Goal: Book appointment/travel/reservation

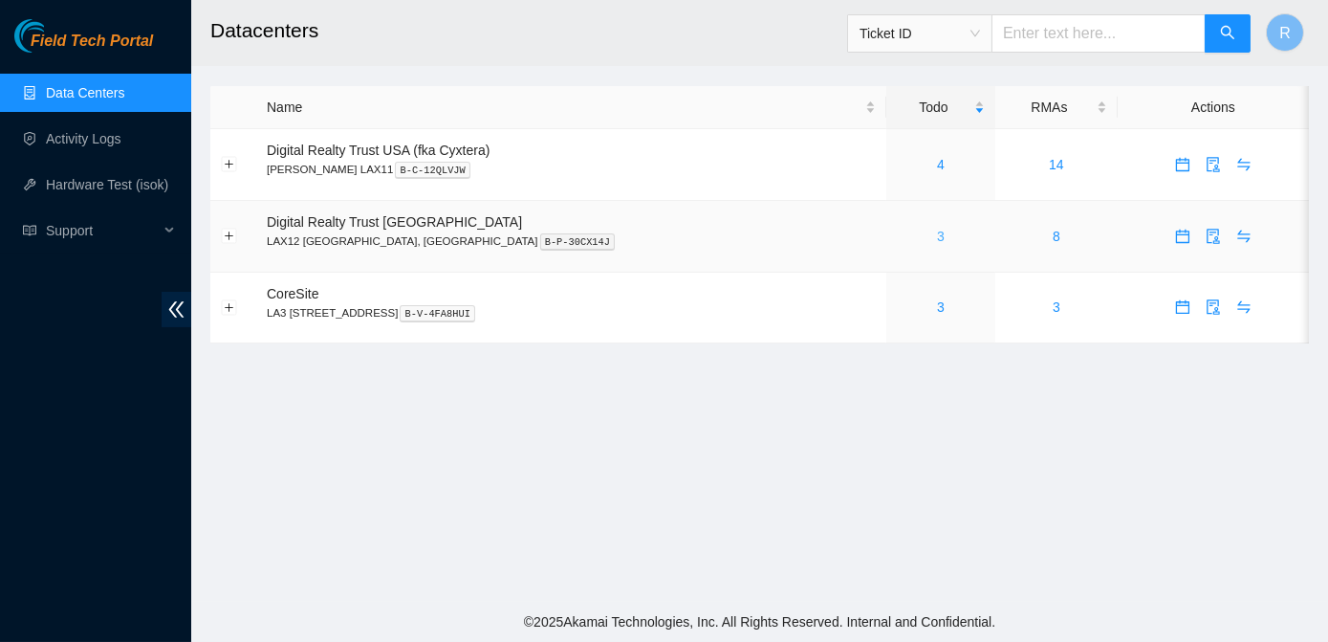
click at [937, 239] on link "3" at bounding box center [941, 236] width 8 height 15
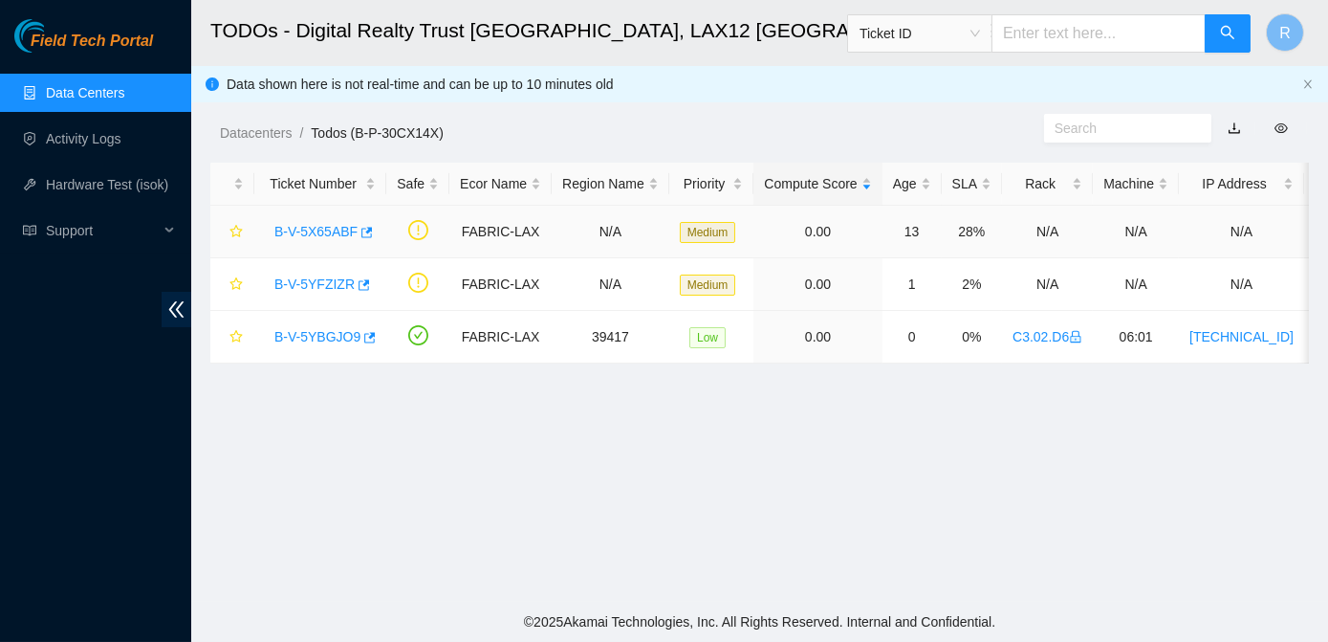
click at [319, 232] on link "B-V-5X65ABF" at bounding box center [315, 231] width 83 height 15
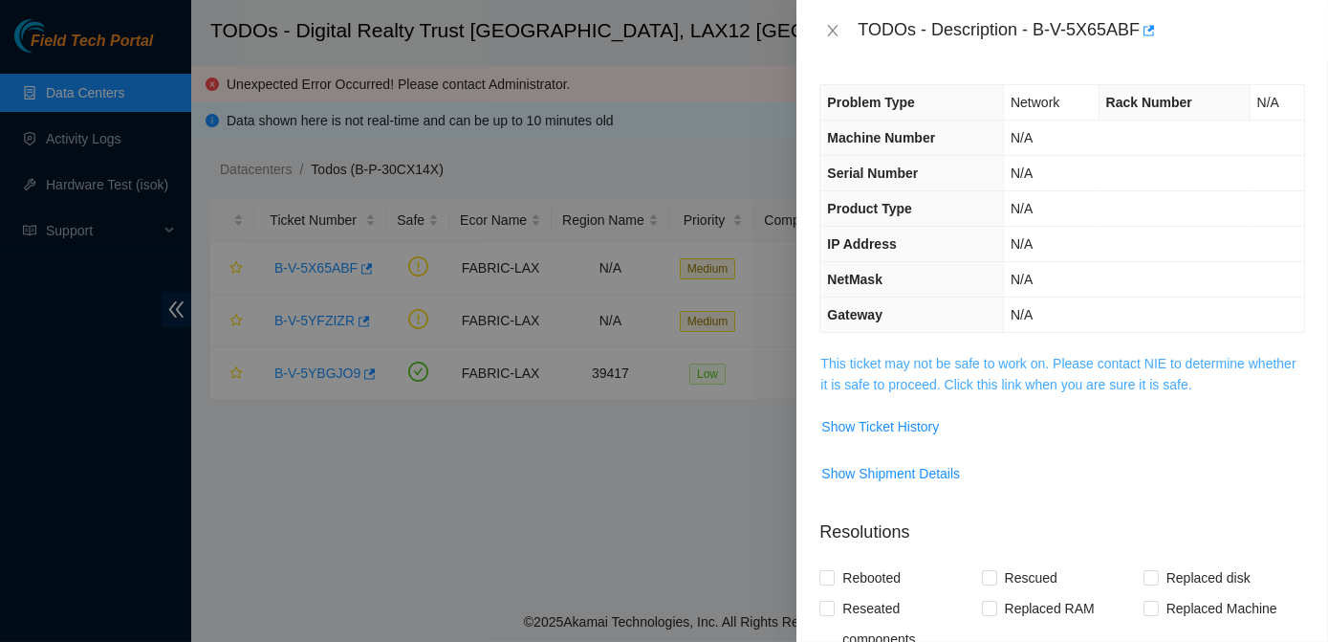
click at [915, 382] on link "This ticket may not be safe to work on. Please contact NIE to determine whether…" at bounding box center [1057, 374] width 475 height 36
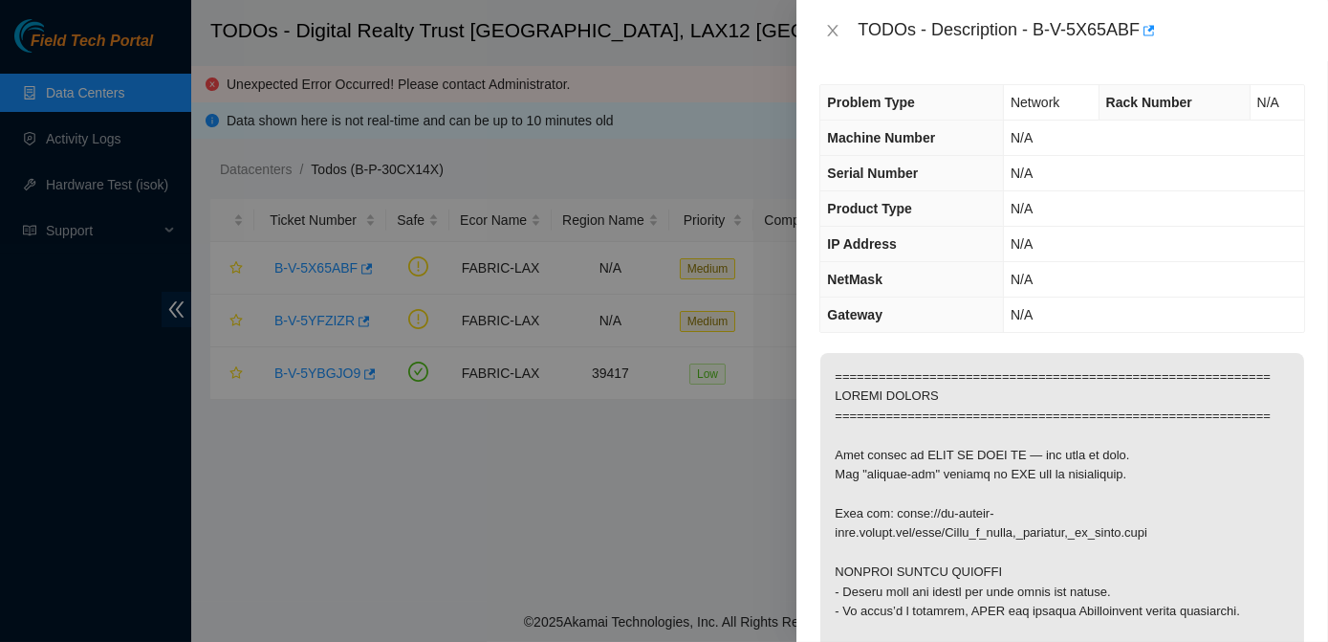
click at [928, 332] on div "Problem Type Network Rack Number N/A Machine Number N/A Serial Number N/A Produ…" at bounding box center [1062, 351] width 532 height 580
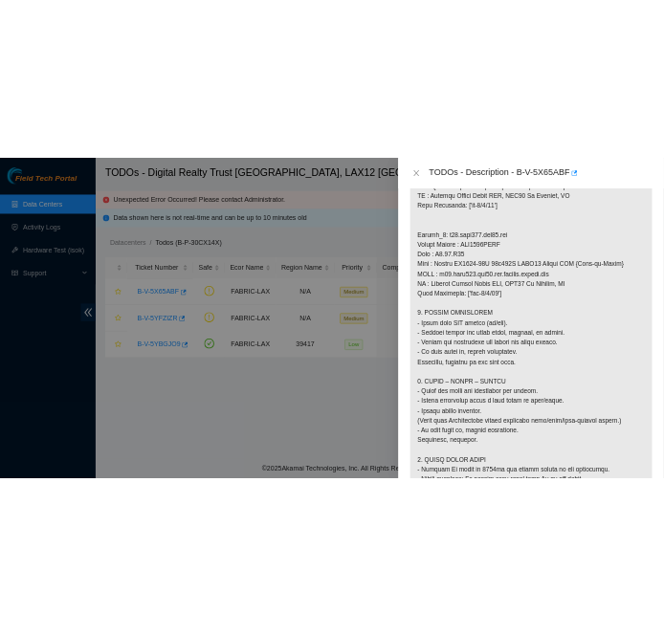
scroll to position [1336, 0]
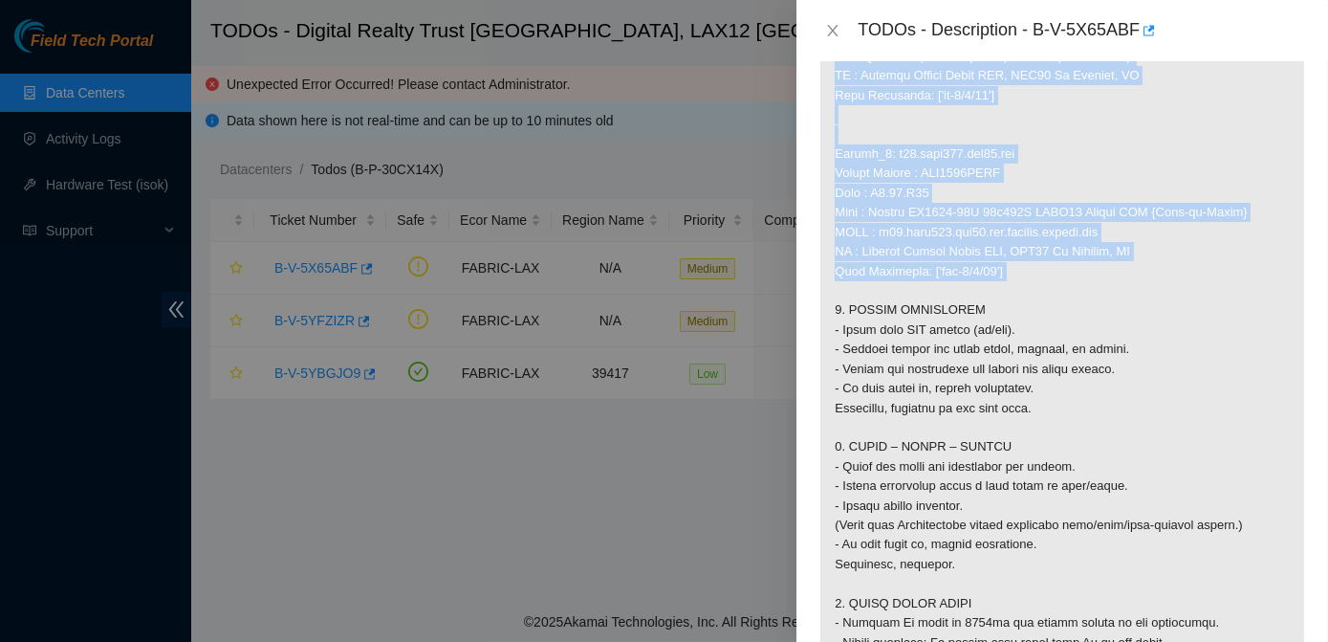
drag, startPoint x: 834, startPoint y: 111, endPoint x: 1062, endPoint y: 407, distance: 374.3
click at [1062, 407] on p at bounding box center [1062, 46] width 484 height 2059
copy p "Router_1: r06.spine101.lax01.fab Serial Number : AAA2003AAFL Rack : C3.02.A5 Ma…"
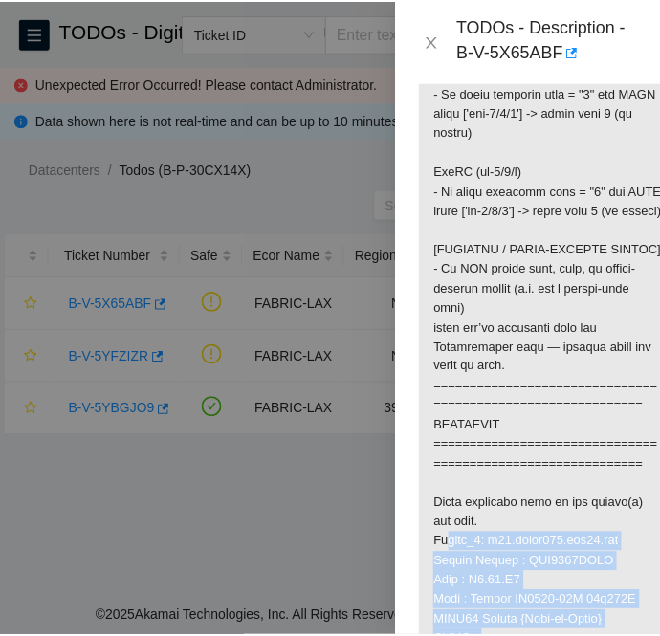
scroll to position [1371, 0]
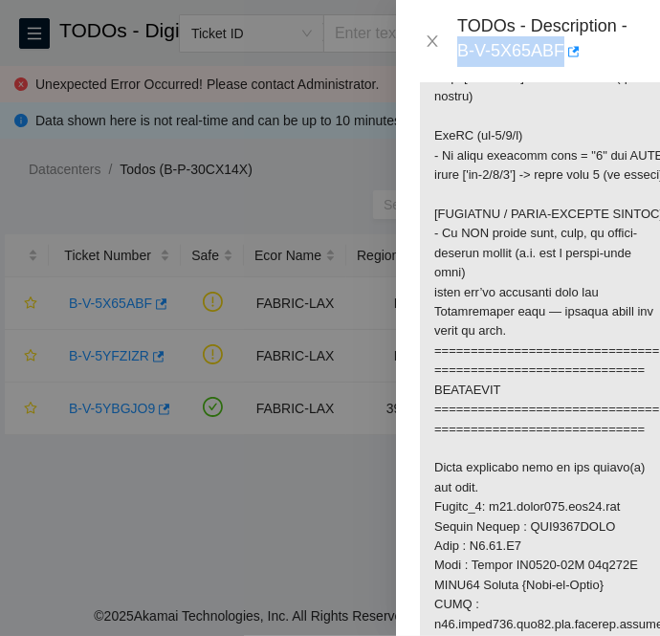
drag, startPoint x: 453, startPoint y: 49, endPoint x: 560, endPoint y: 59, distance: 107.6
click at [560, 59] on div "TODOs - Description - B-V-5X65ABF" at bounding box center [528, 41] width 218 height 52
copy div "B-V-5X65ABF"
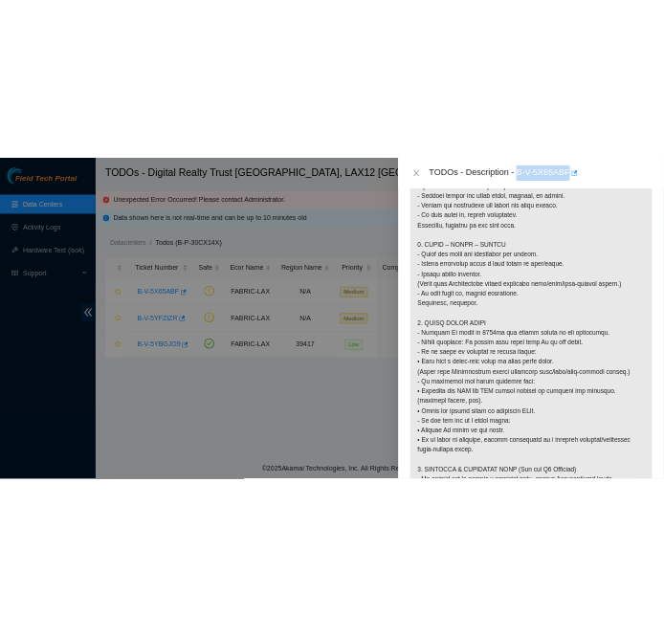
scroll to position [1607, 0]
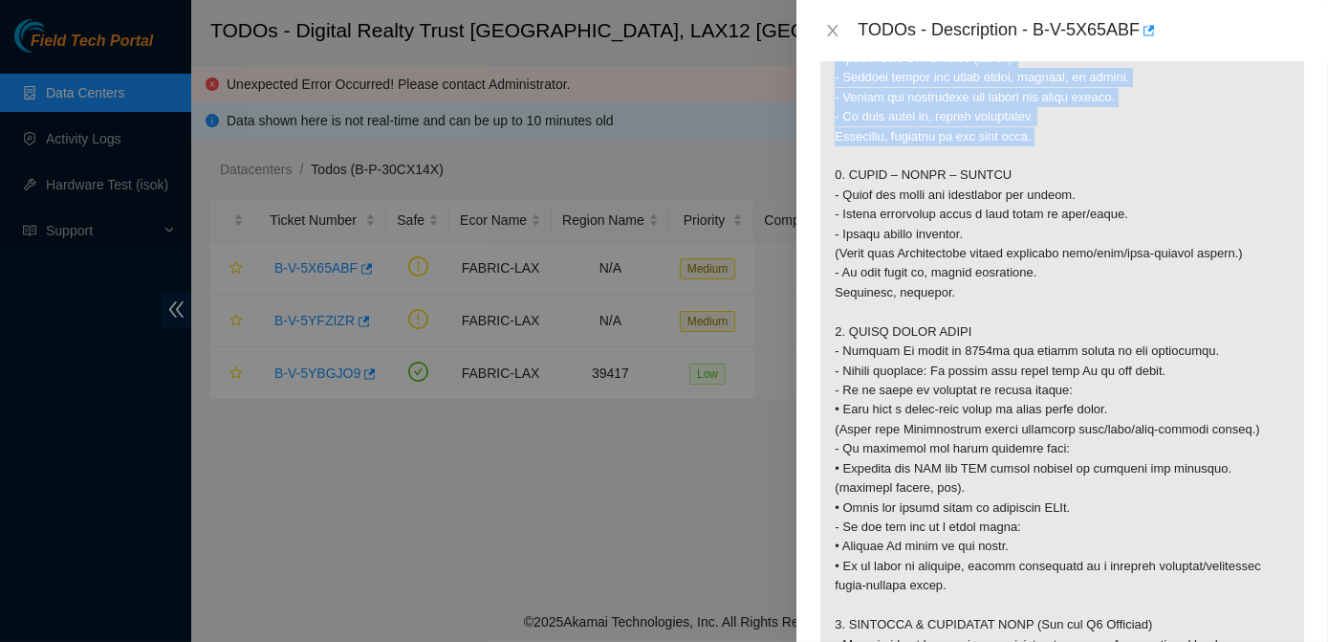
drag, startPoint x: 838, startPoint y: 169, endPoint x: 1050, endPoint y: 269, distance: 234.4
copy p "1. VISUAL INSPECTION - Check port LED status (on/off). - Inspect cables for sha…"
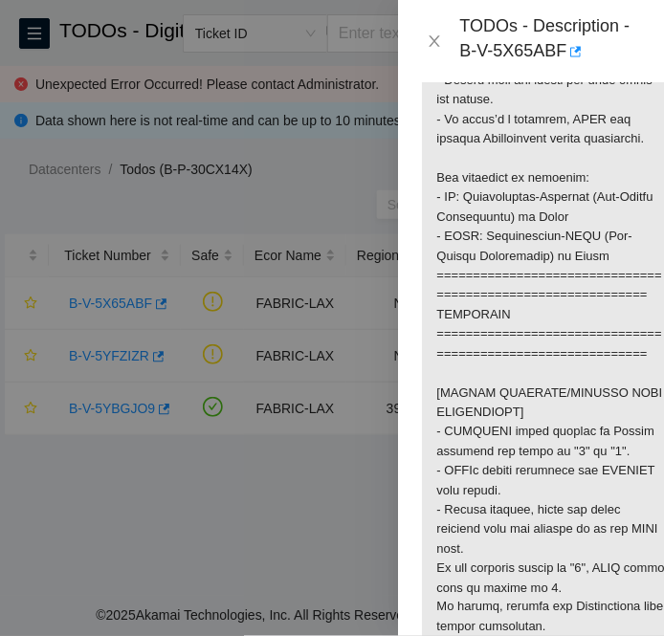
scroll to position [673, 0]
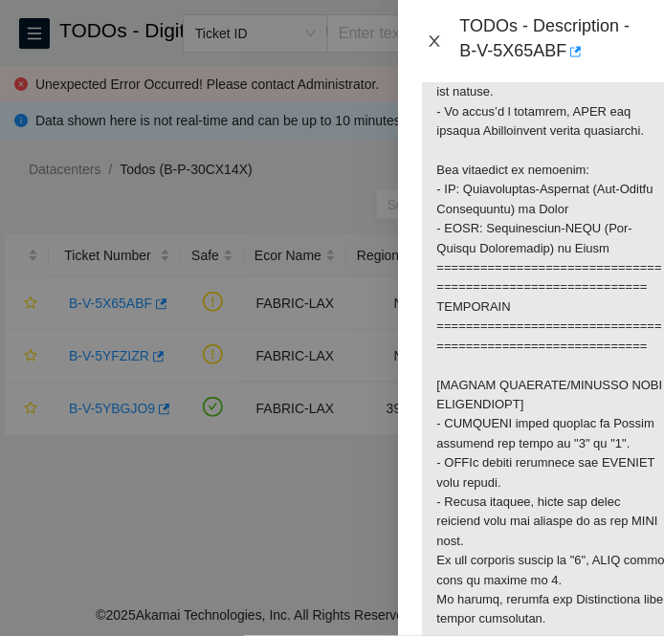
click at [438, 47] on icon "close" at bounding box center [433, 40] width 15 height 15
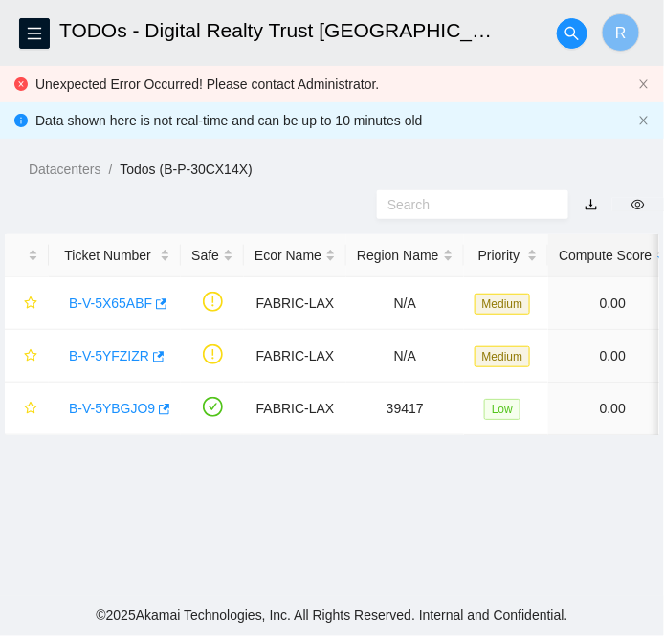
scroll to position [573, 0]
click at [101, 355] on link "B-V-5YFZIZR" at bounding box center [109, 355] width 80 height 15
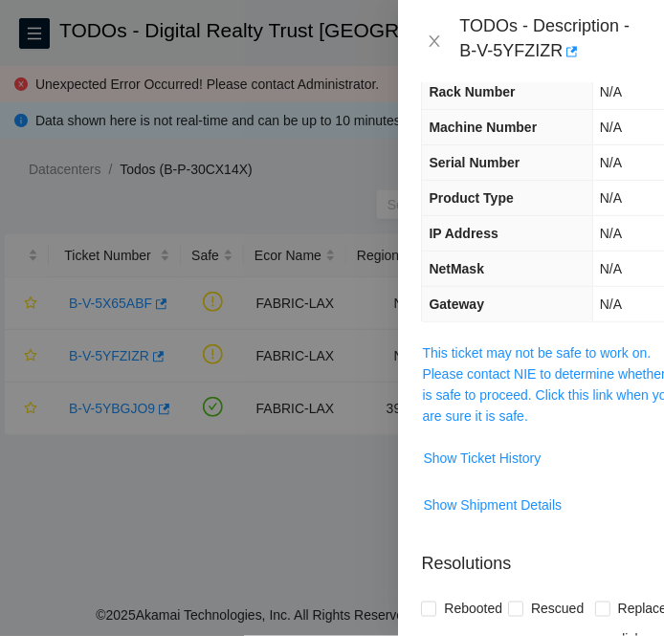
scroll to position [68, 0]
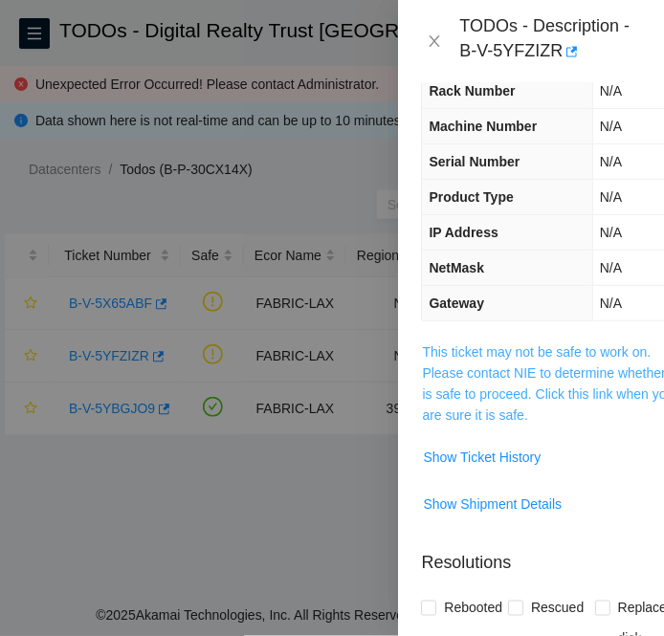
click at [492, 378] on link "This ticket may not be safe to work on. Please contact NIE to determine whether…" at bounding box center [548, 383] width 253 height 78
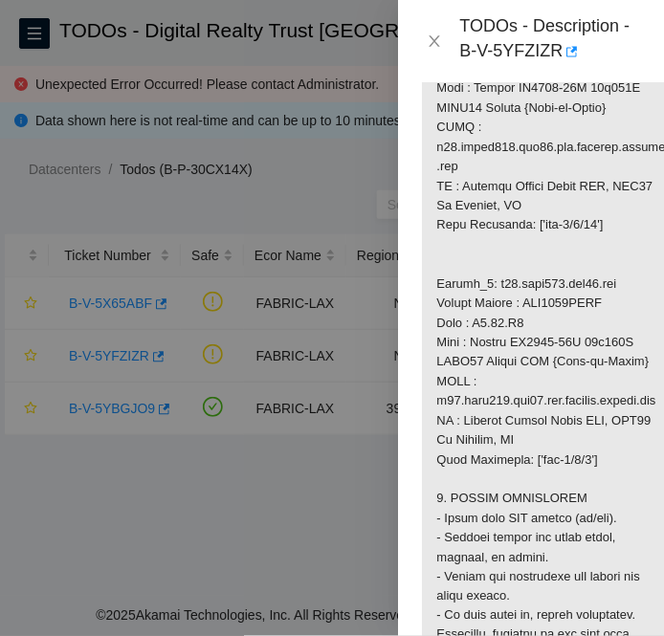
scroll to position [1851, 0]
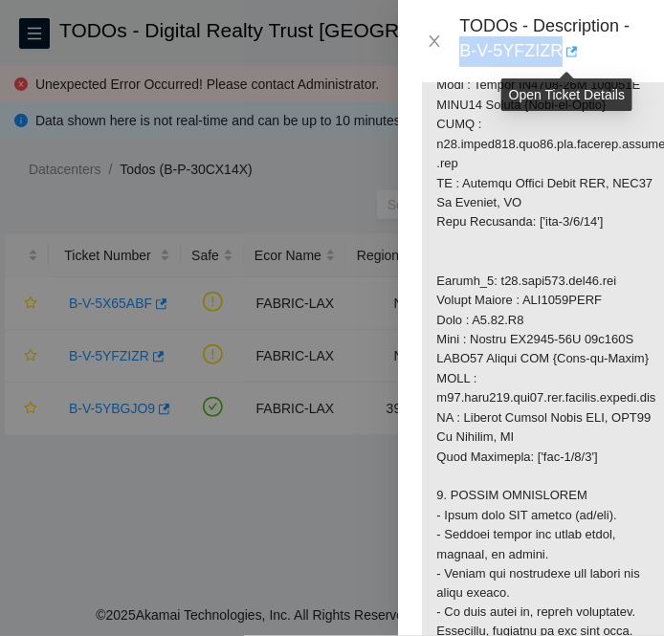
drag, startPoint x: 458, startPoint y: 50, endPoint x: 562, endPoint y: 48, distance: 104.2
click at [562, 48] on div "TODOs - Description - B-V-5YFZIZR" at bounding box center [531, 41] width 220 height 52
copy div "B-V-5YFZIZR"
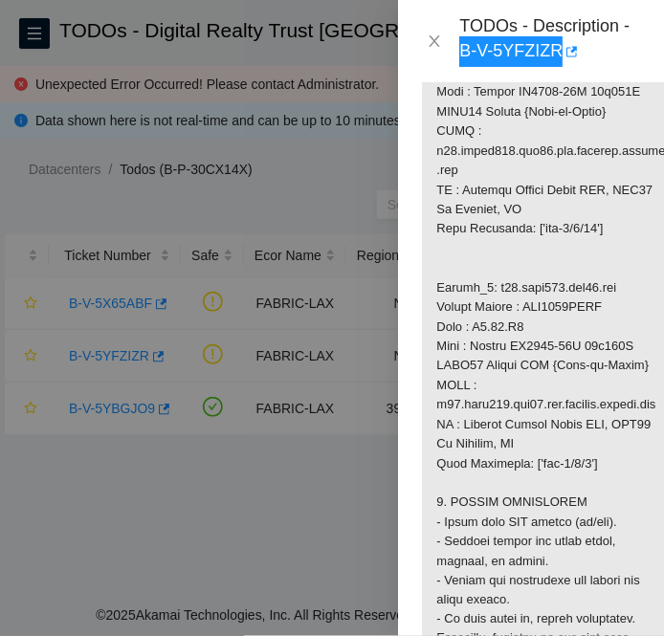
scroll to position [1845, 0]
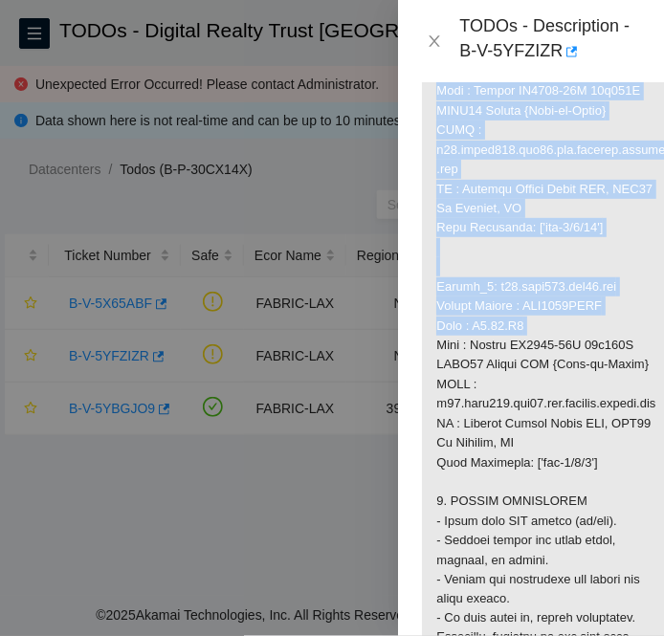
drag, startPoint x: 436, startPoint y: 185, endPoint x: 547, endPoint y: 477, distance: 312.0
click at [547, 477] on p at bounding box center [551, 150] width 258 height 3172
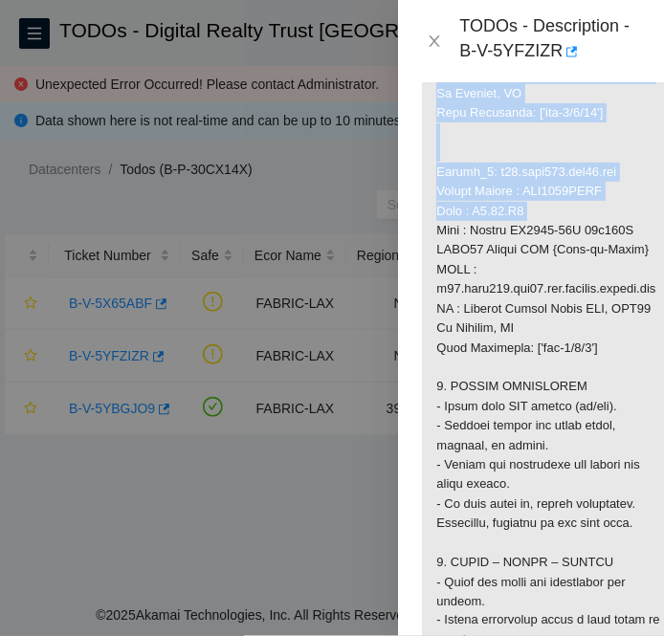
scroll to position [1960, 0]
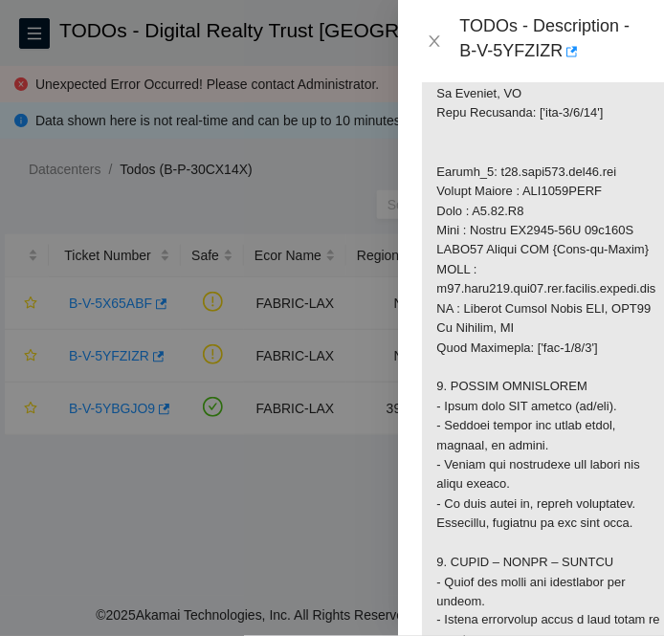
drag, startPoint x: 547, startPoint y: 477, endPoint x: 612, endPoint y: 521, distance: 78.5
click at [612, 521] on p at bounding box center [551, 35] width 258 height 3172
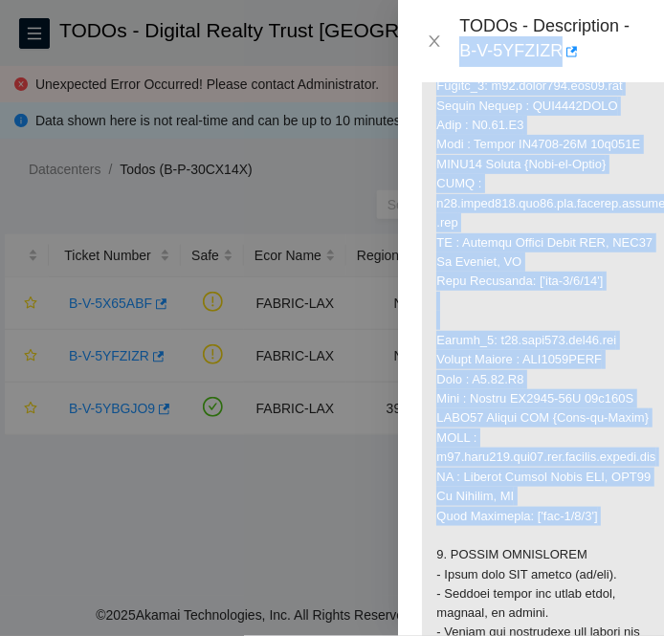
scroll to position [1762, 0]
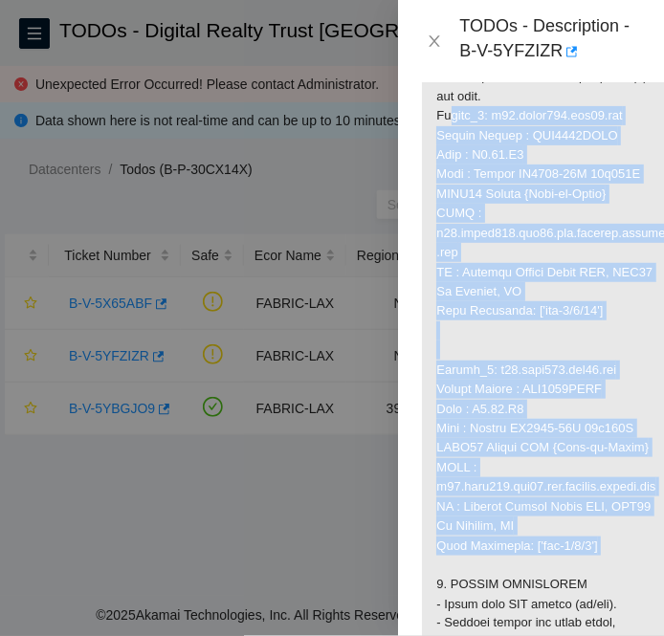
drag, startPoint x: 612, startPoint y: 521, endPoint x: 423, endPoint y: 272, distance: 313.2
click at [423, 272] on p at bounding box center [551, 233] width 258 height 3172
copy p "Router_1: r03.spine101.lax01.fab Serial Number : AAA2003AAHE Rack : C3.02.L5 Ma…"
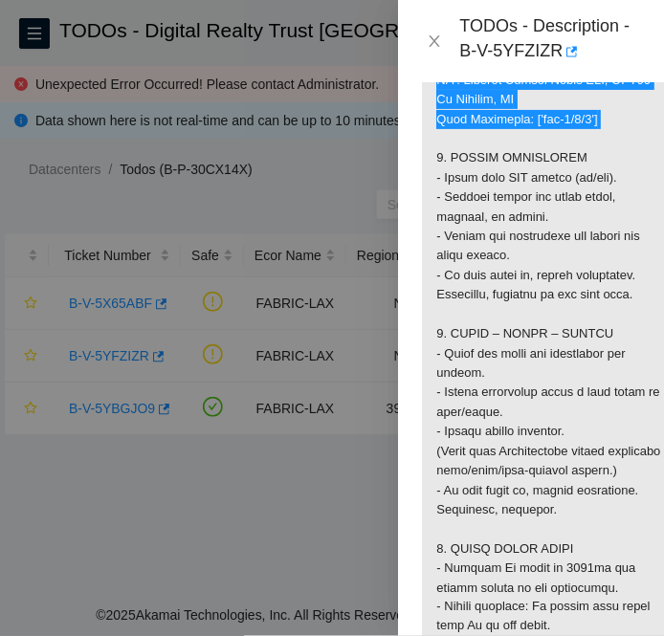
scroll to position [2188, 0]
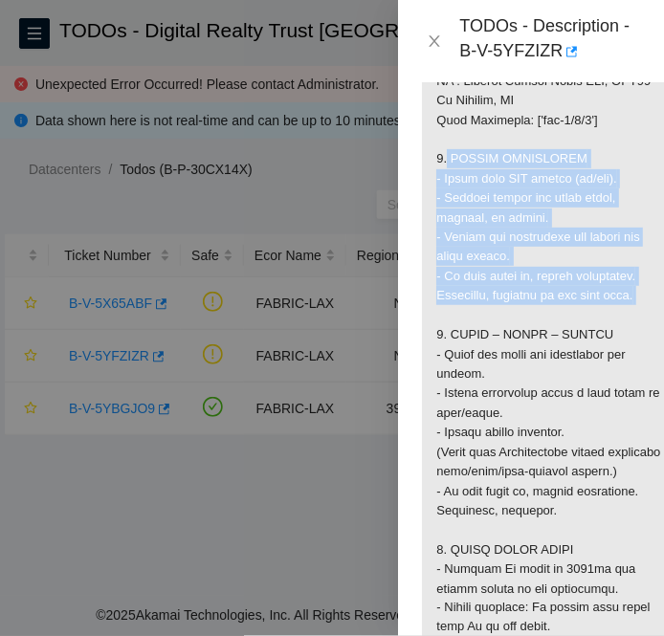
drag, startPoint x: 433, startPoint y: 328, endPoint x: 643, endPoint y: 468, distance: 252.2
copy p "1. VISUAL INSPECTION - Check port LED status (on/off). - Inspect cables for sha…"
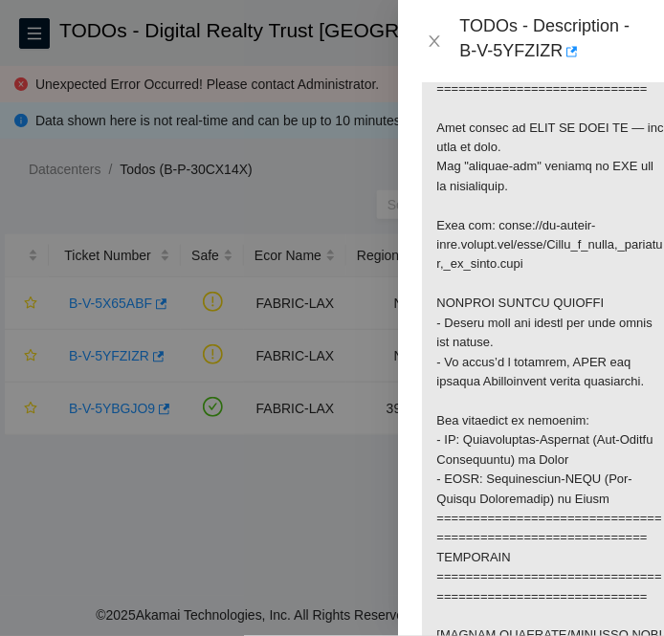
scroll to position [421, 0]
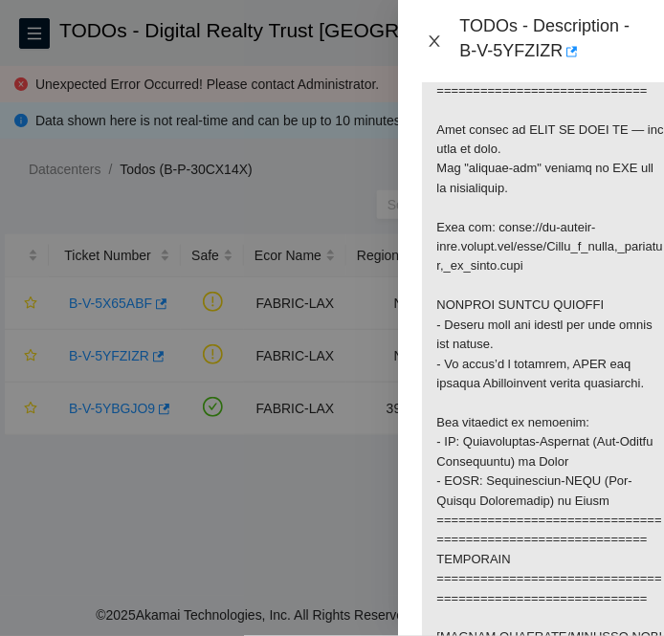
drag, startPoint x: 431, startPoint y: 40, endPoint x: 435, endPoint y: 58, distance: 18.6
click at [431, 40] on icon "close" at bounding box center [433, 40] width 15 height 15
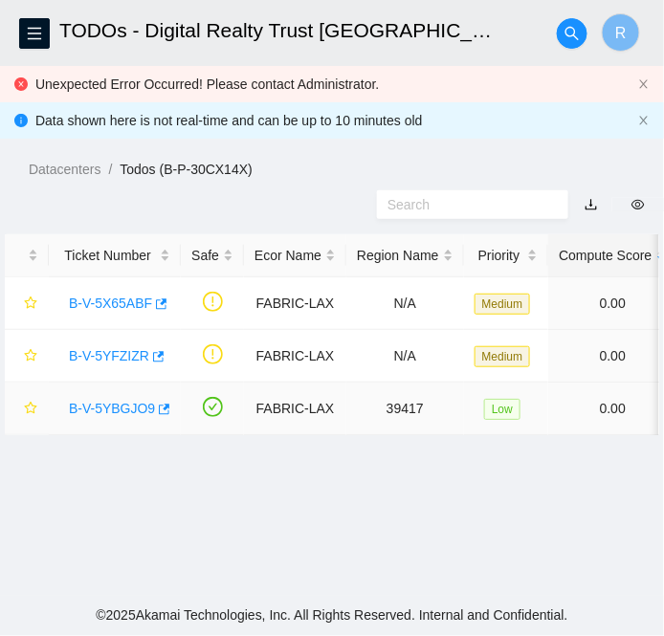
click at [118, 402] on link "B-V-5YBGJO9" at bounding box center [112, 408] width 86 height 15
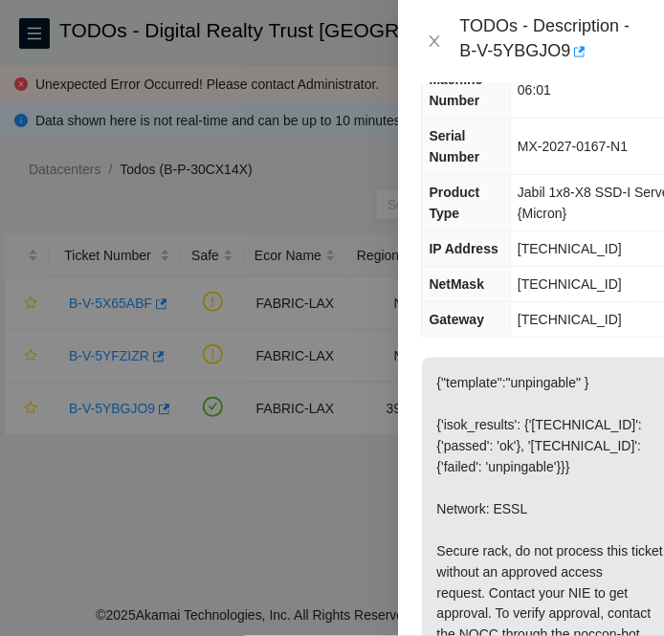
scroll to position [0, 0]
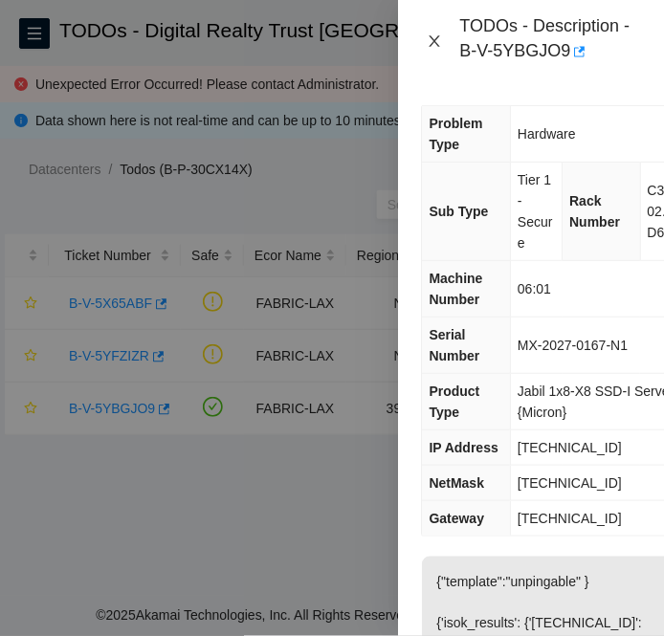
click at [435, 39] on icon "close" at bounding box center [433, 40] width 15 height 15
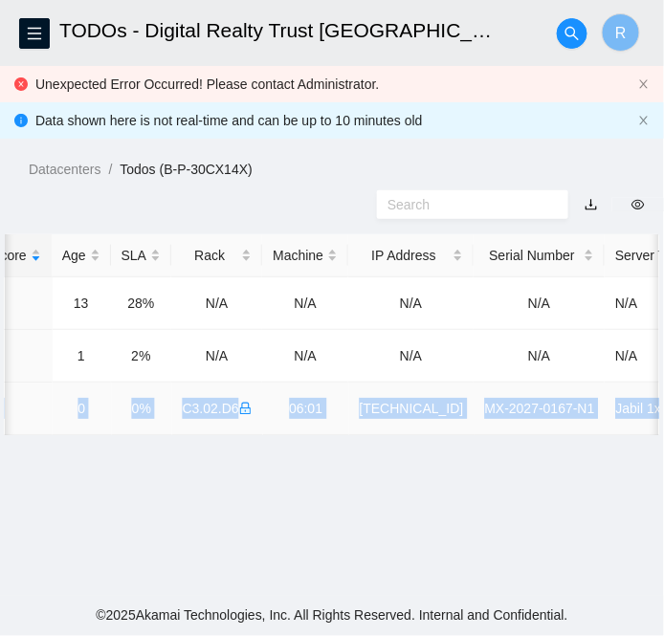
scroll to position [0, 670]
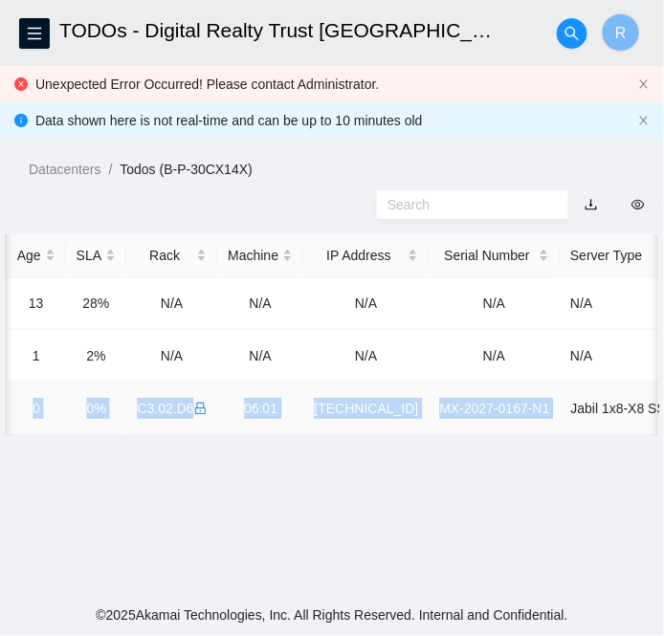
drag, startPoint x: 59, startPoint y: 405, endPoint x: 534, endPoint y: 407, distance: 475.2
click at [534, 407] on tr "B-V-5YBGJO9 FABRIC-LAX 39417 Low 0.00 0 0% C3.02.D6 06:01 23.212.111.143 MX-202…" at bounding box center [62, 408] width 1455 height 53
copy tr "B-V-5YBGJO9 FABRIC-LAX 39417 Low 0.00 0 0% C3.02.D6 06:01 23.212.111.143 MX-202…"
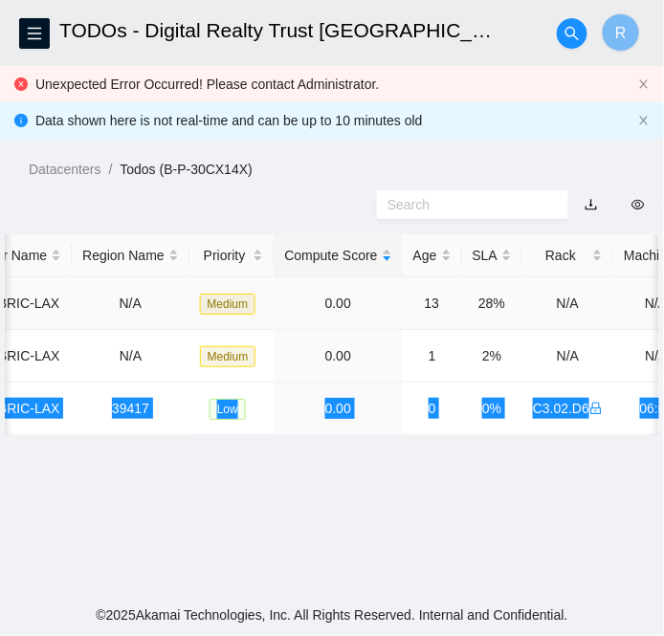
scroll to position [0, 0]
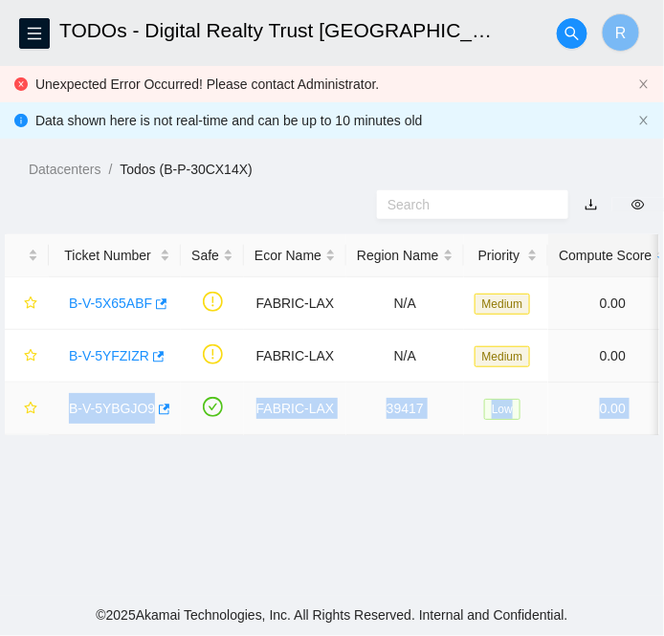
click at [115, 404] on link "B-V-5YBGJO9" at bounding box center [112, 408] width 86 height 15
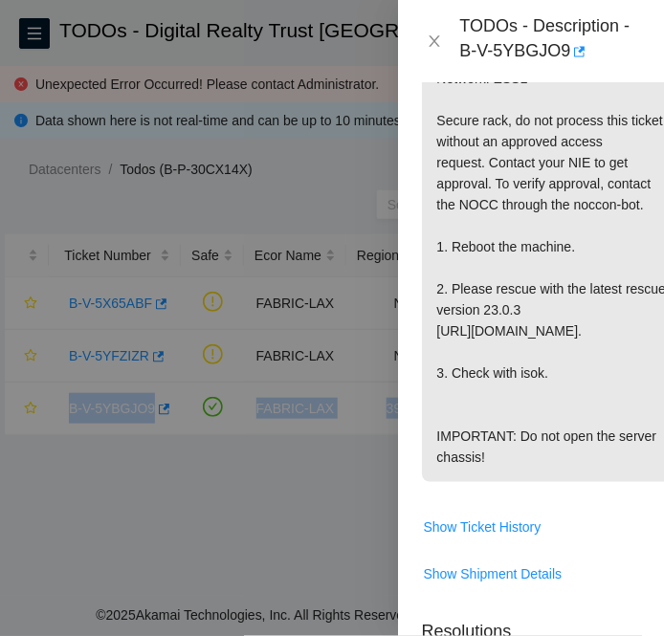
scroll to position [628, 0]
click at [441, 43] on icon "close" at bounding box center [433, 40] width 15 height 15
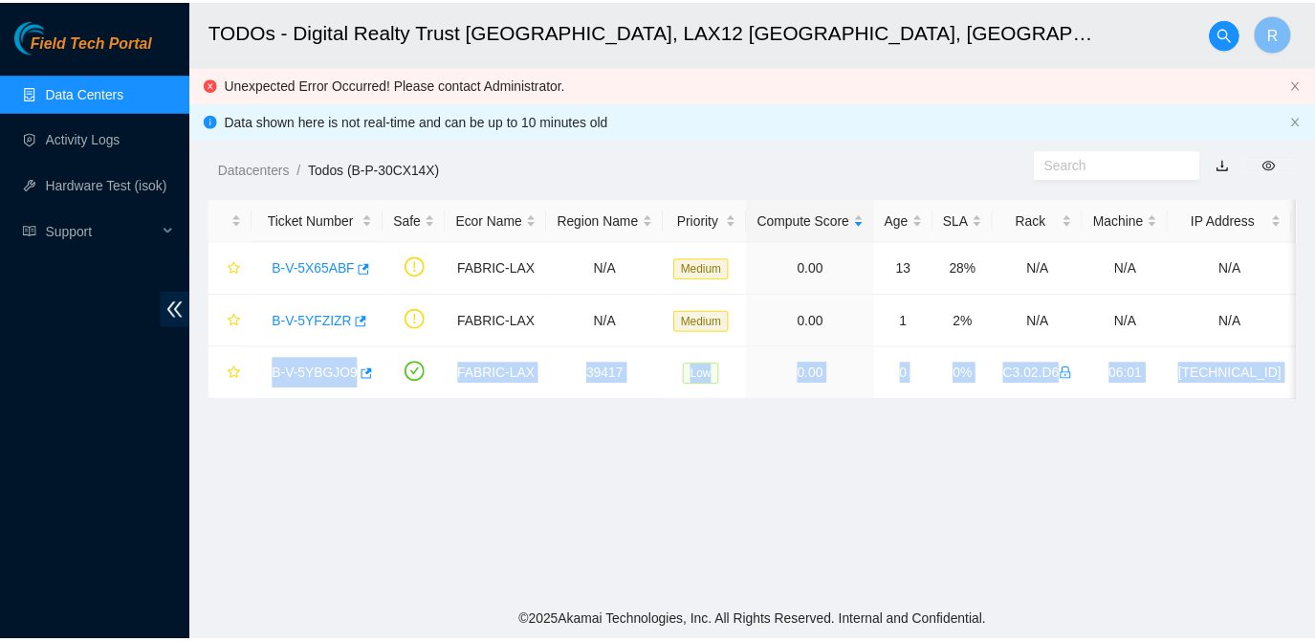
scroll to position [509, 0]
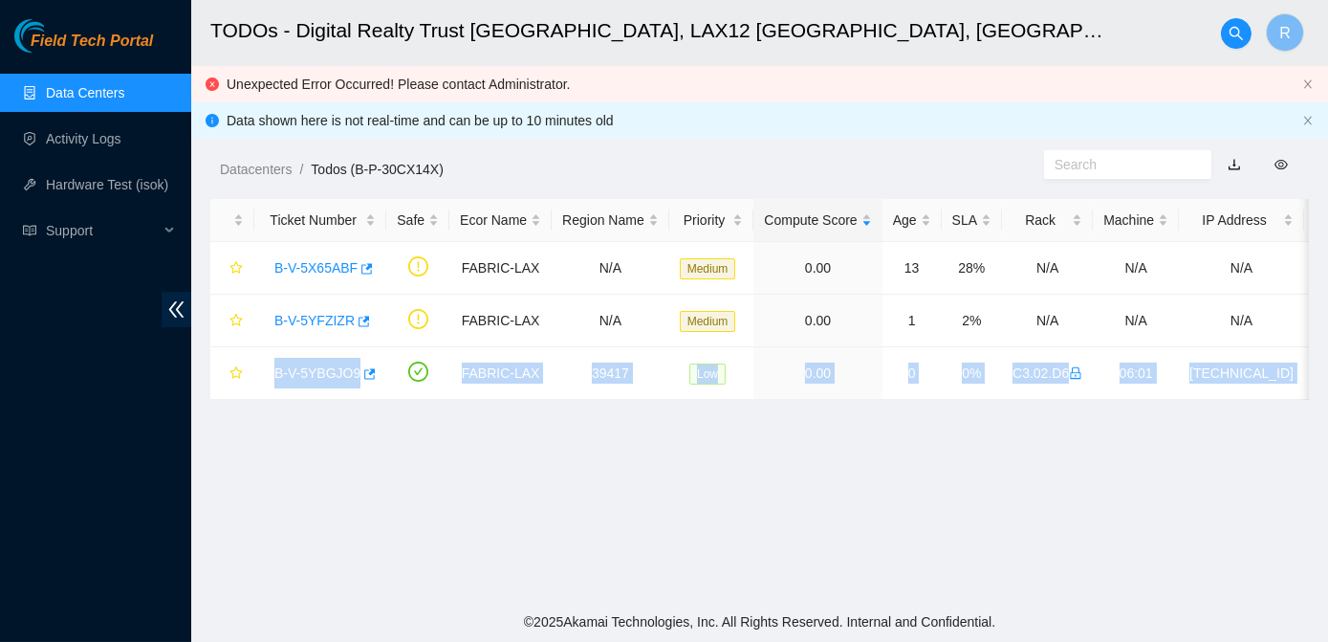
click at [124, 97] on link "Data Centers" at bounding box center [85, 92] width 78 height 15
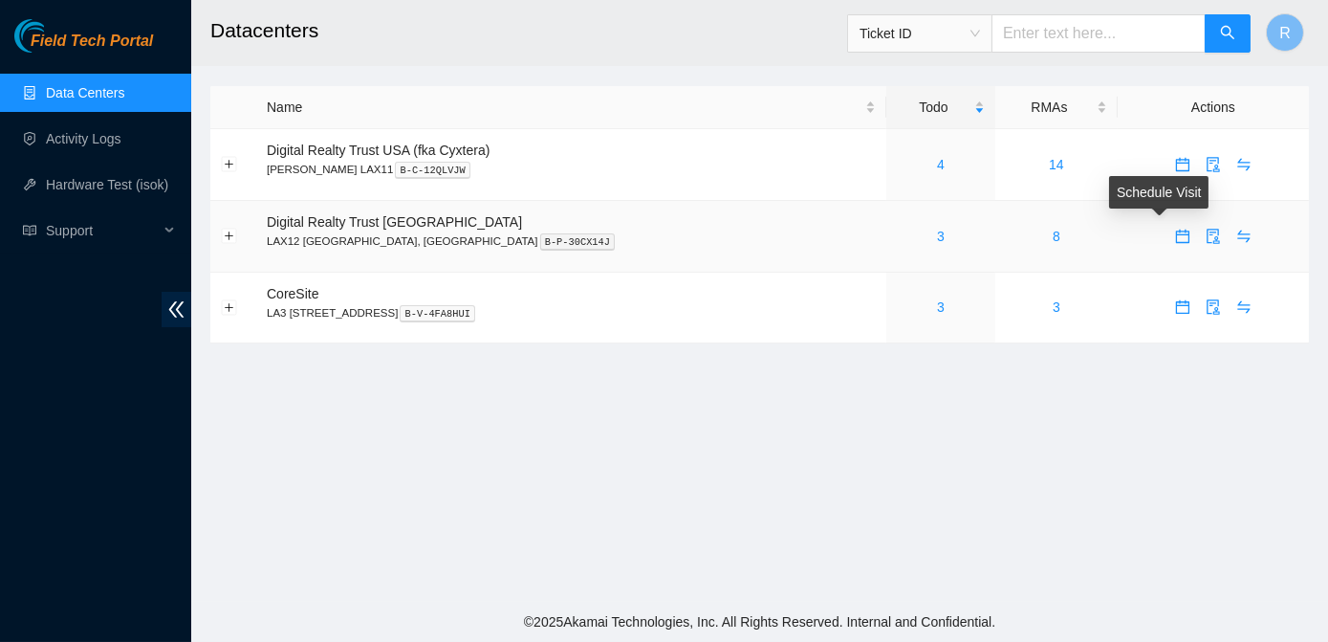
click at [1175, 238] on icon "calendar" at bounding box center [1182, 236] width 15 height 15
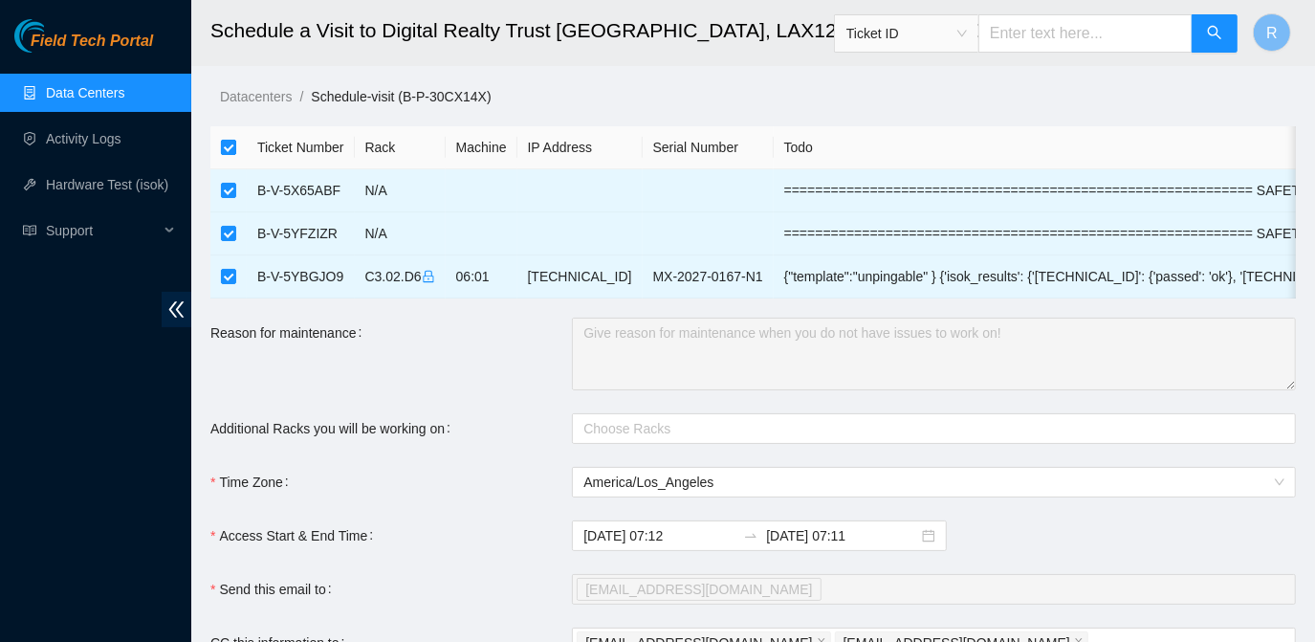
click at [227, 148] on input "checkbox" at bounding box center [228, 147] width 15 height 15
checkbox input "false"
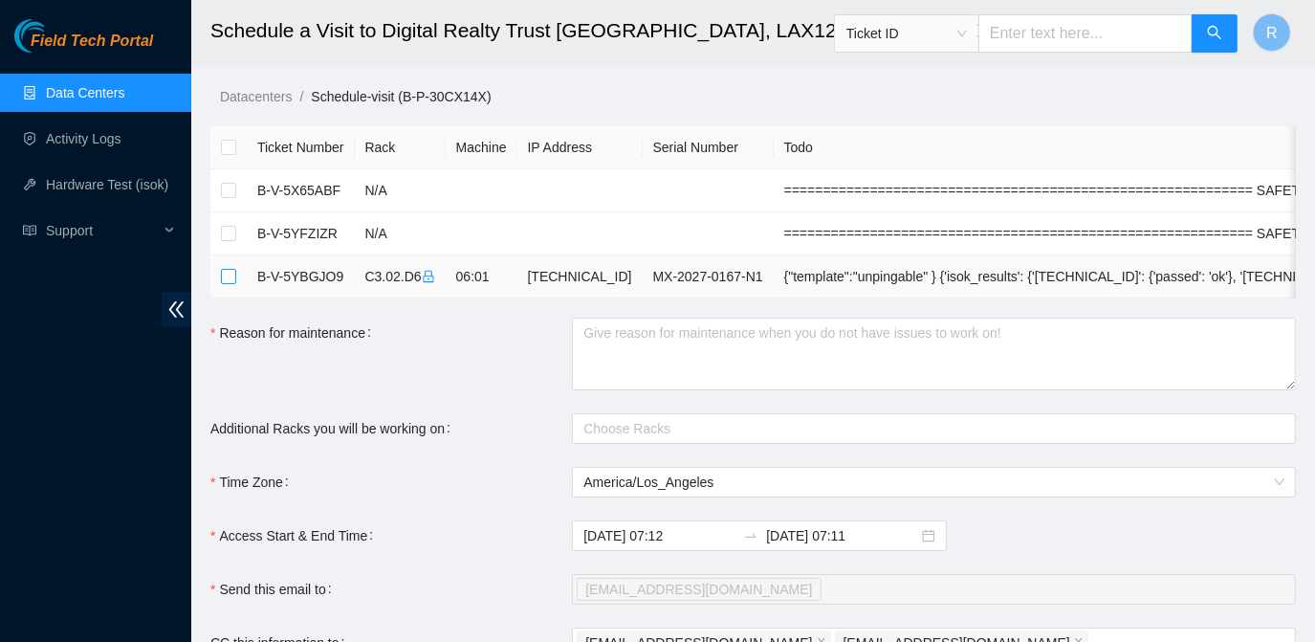
click at [227, 278] on input "checkbox" at bounding box center [228, 276] width 15 height 15
checkbox input "true"
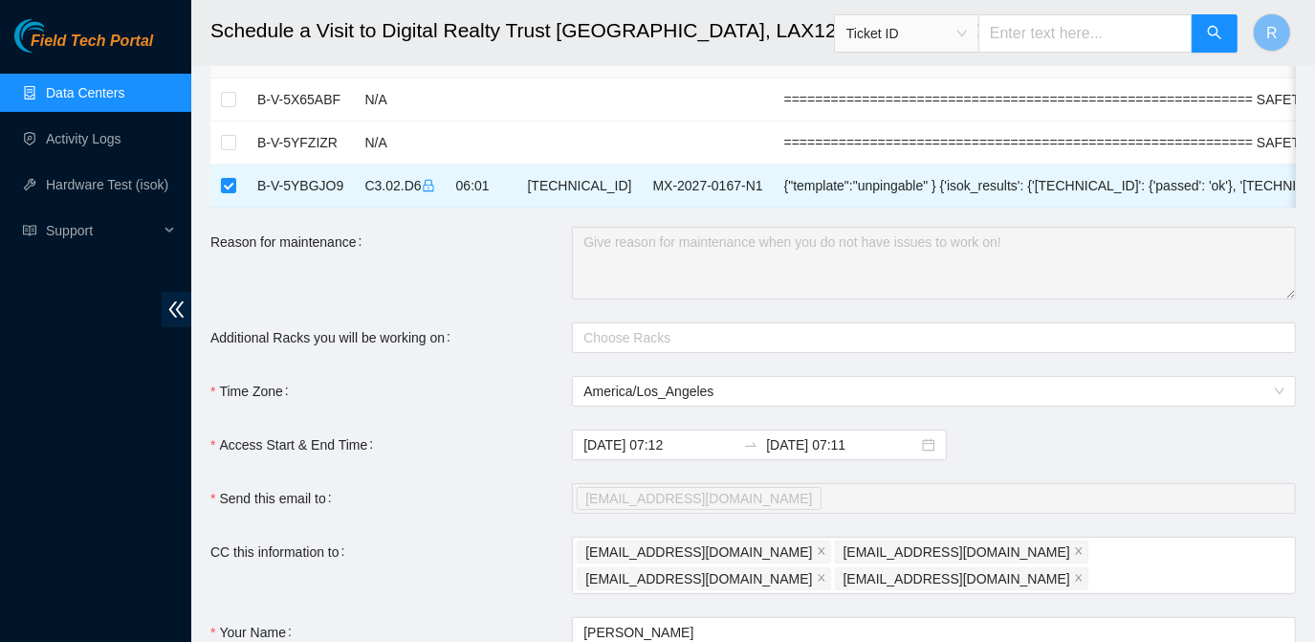
scroll to position [92, 0]
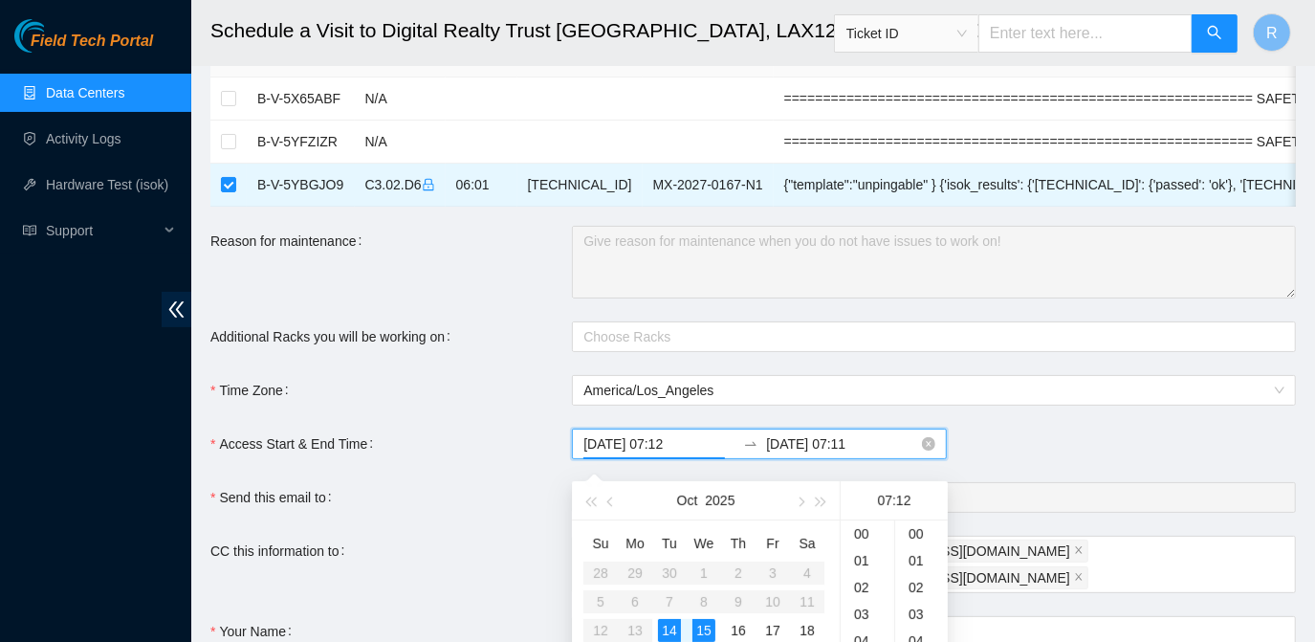
click at [678, 454] on input "2025-10-14 07:12" at bounding box center [659, 443] width 152 height 21
click at [864, 561] on div "08" at bounding box center [867, 560] width 54 height 27
click at [917, 531] on div "00" at bounding box center [921, 533] width 53 height 27
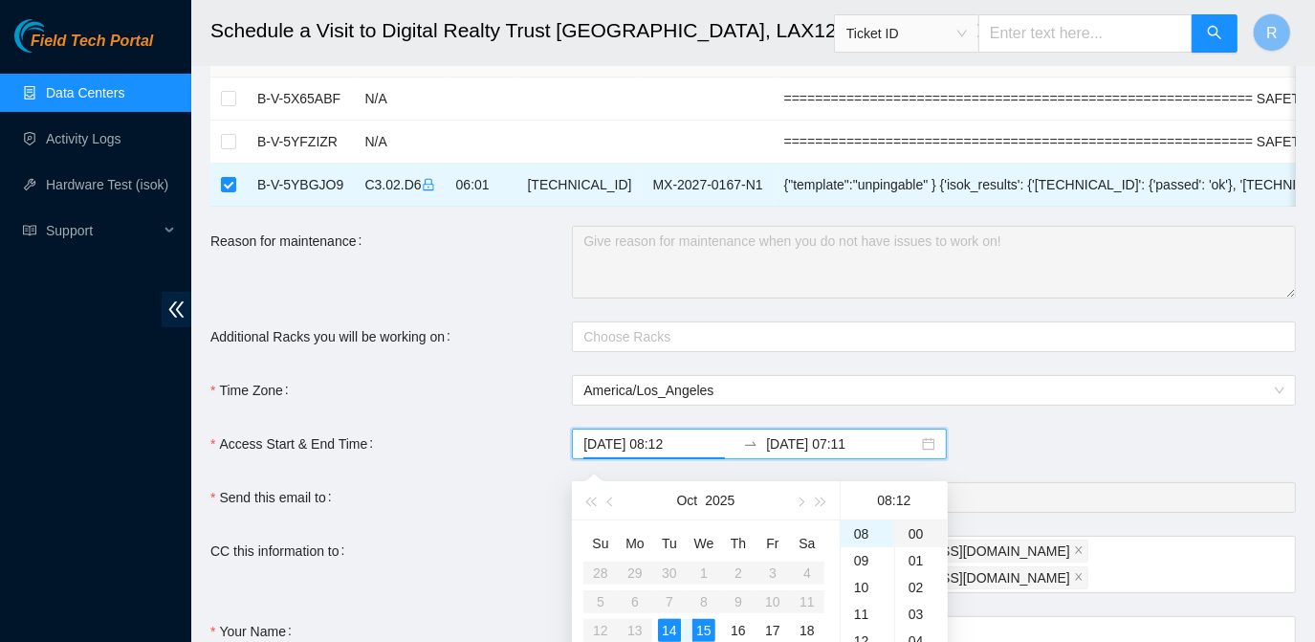
type input "2025-10-14 08:00"
click at [675, 629] on div "14" at bounding box center [669, 630] width 23 height 23
click at [667, 627] on div "14" at bounding box center [669, 630] width 23 height 23
click at [864, 454] on input "2025-10-15 07:11" at bounding box center [842, 443] width 152 height 21
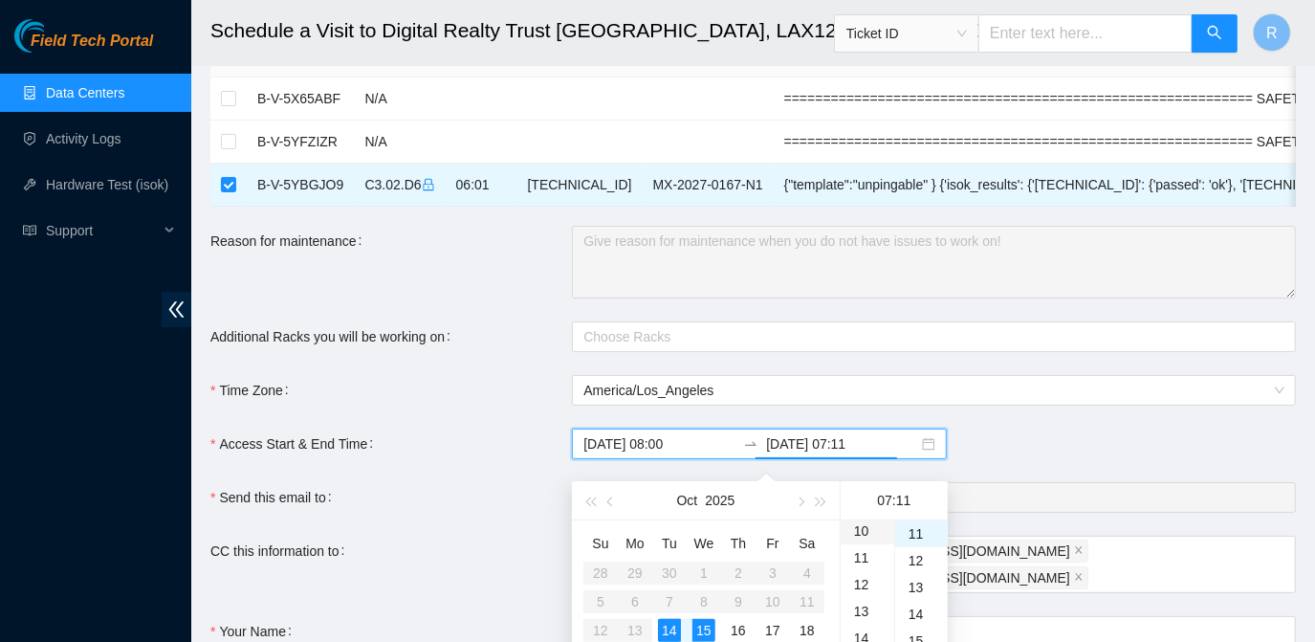
scroll to position [270, 0]
click at [864, 556] on div "11" at bounding box center [867, 558] width 54 height 27
click at [920, 564] on div "30" at bounding box center [921, 566] width 53 height 27
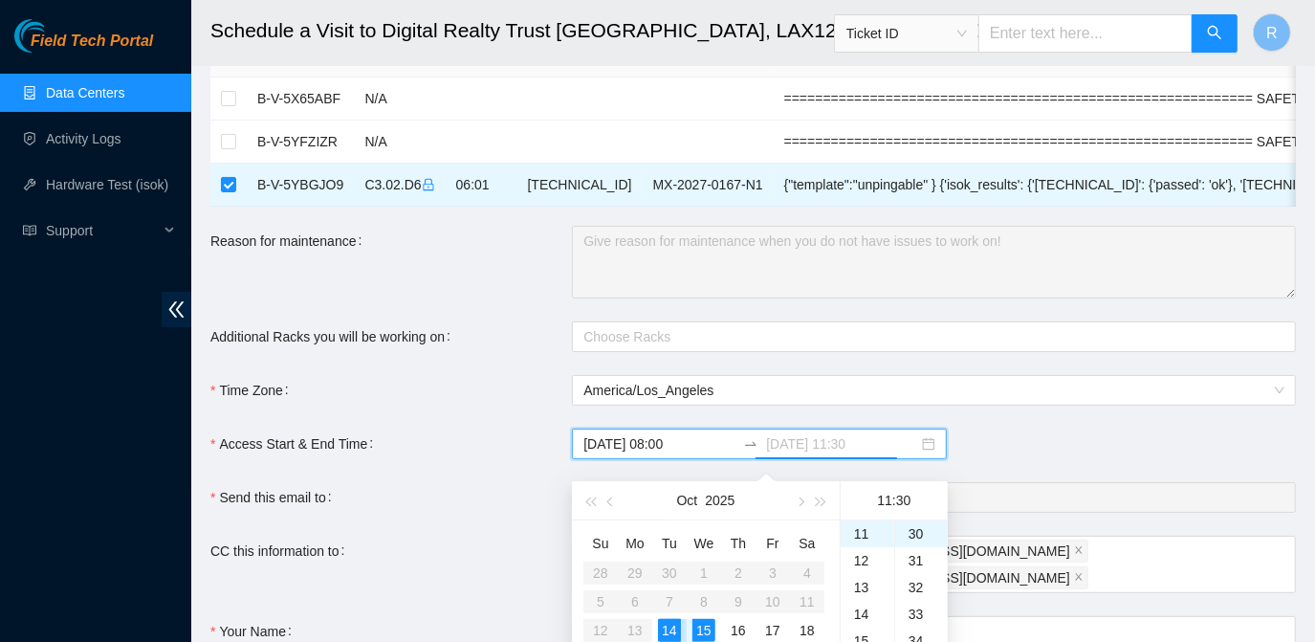
click at [670, 632] on div "14" at bounding box center [669, 630] width 23 height 23
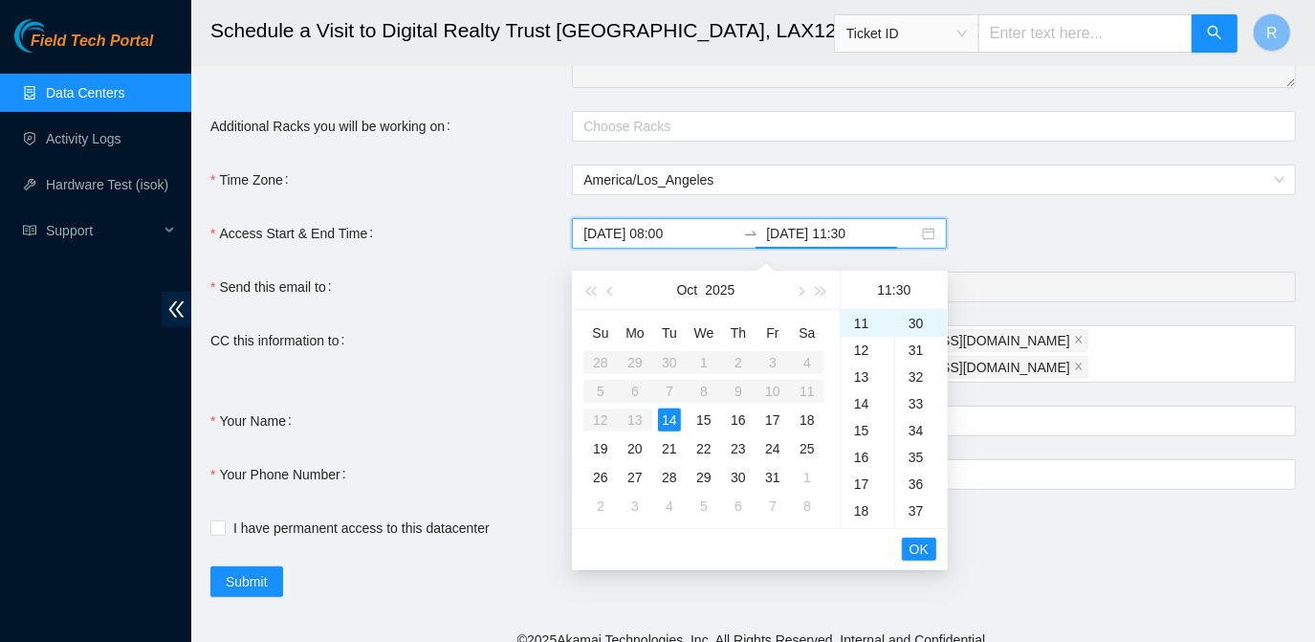
scroll to position [304, 0]
type input "2025-10-14 11:30"
click at [919, 541] on span "OK" at bounding box center [918, 546] width 19 height 21
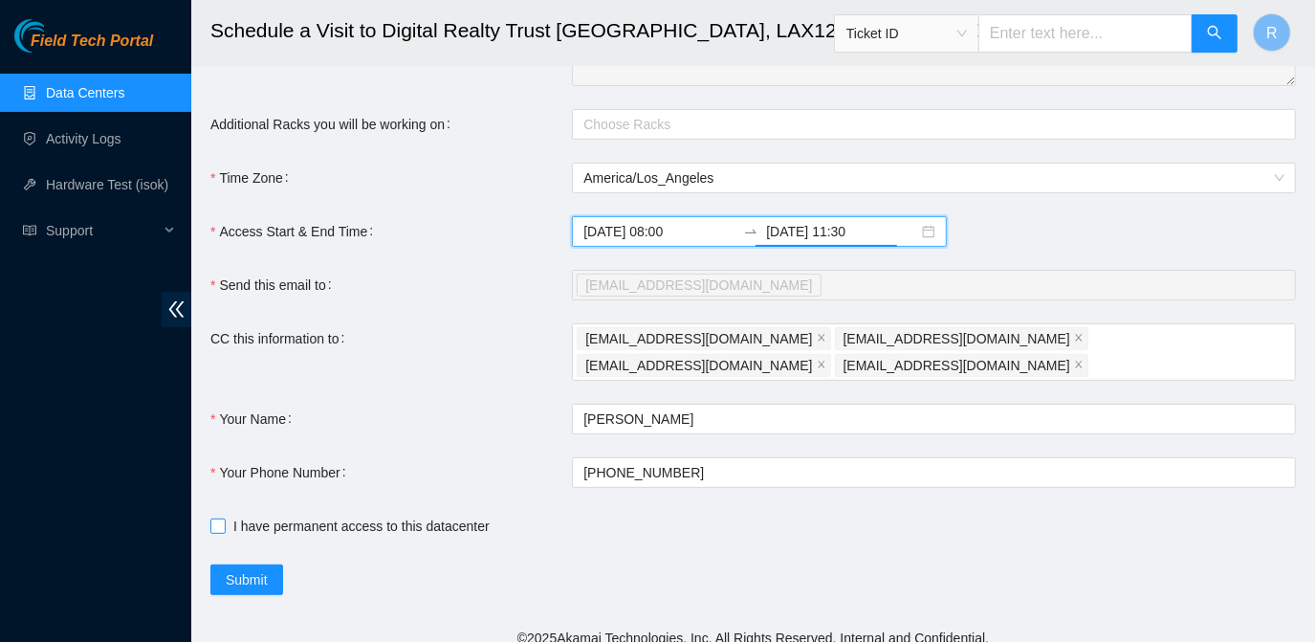
click at [220, 518] on input "I have permanent access to this datacenter" at bounding box center [216, 524] width 13 height 13
checkbox input "true"
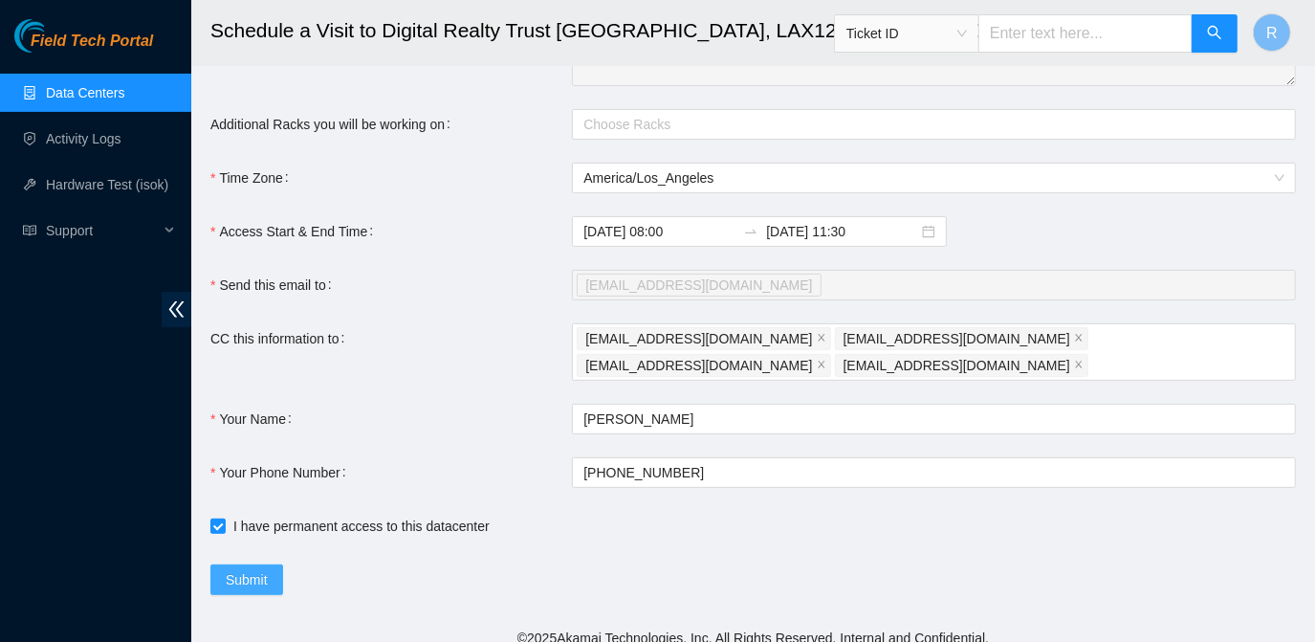
click at [238, 569] on span "Submit" at bounding box center [247, 579] width 42 height 21
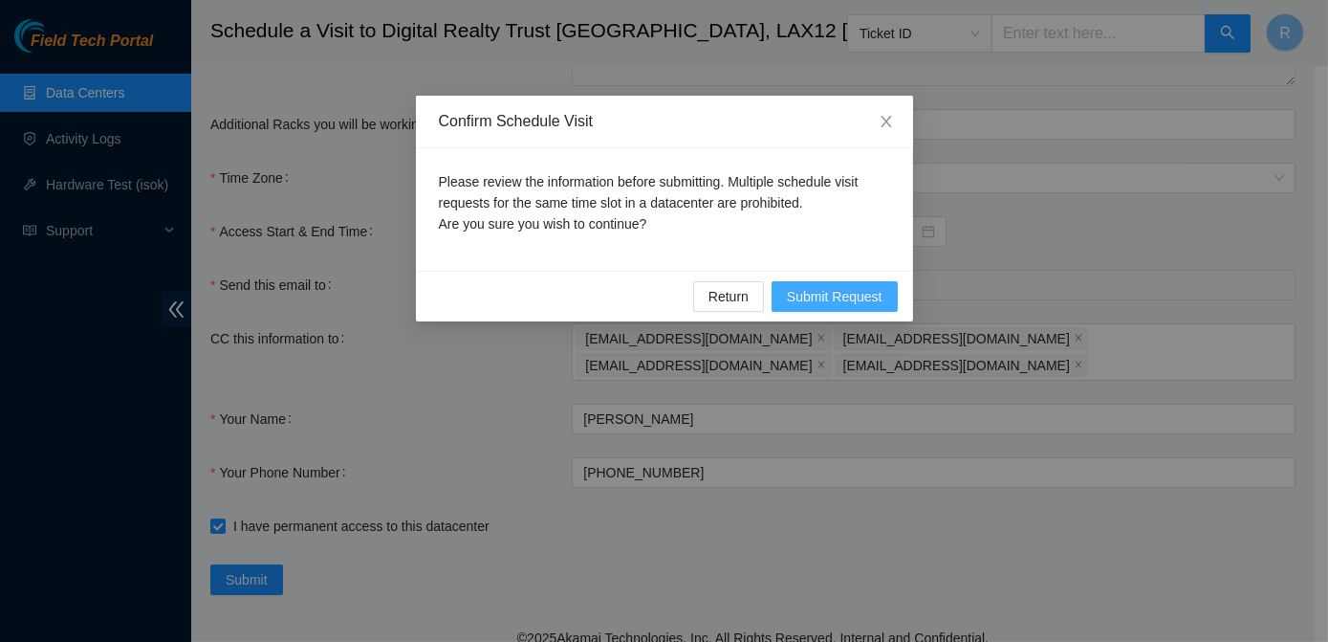
click at [837, 286] on span "Submit Request" at bounding box center [835, 296] width 96 height 21
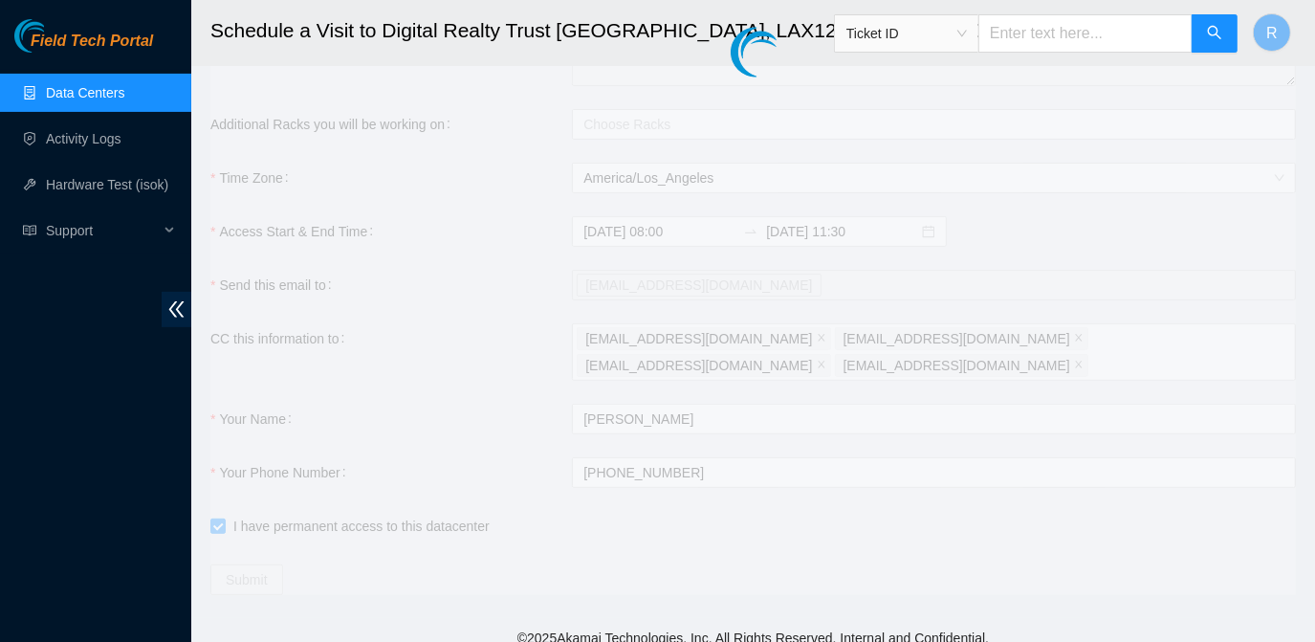
type input "2025-10-14 07:13"
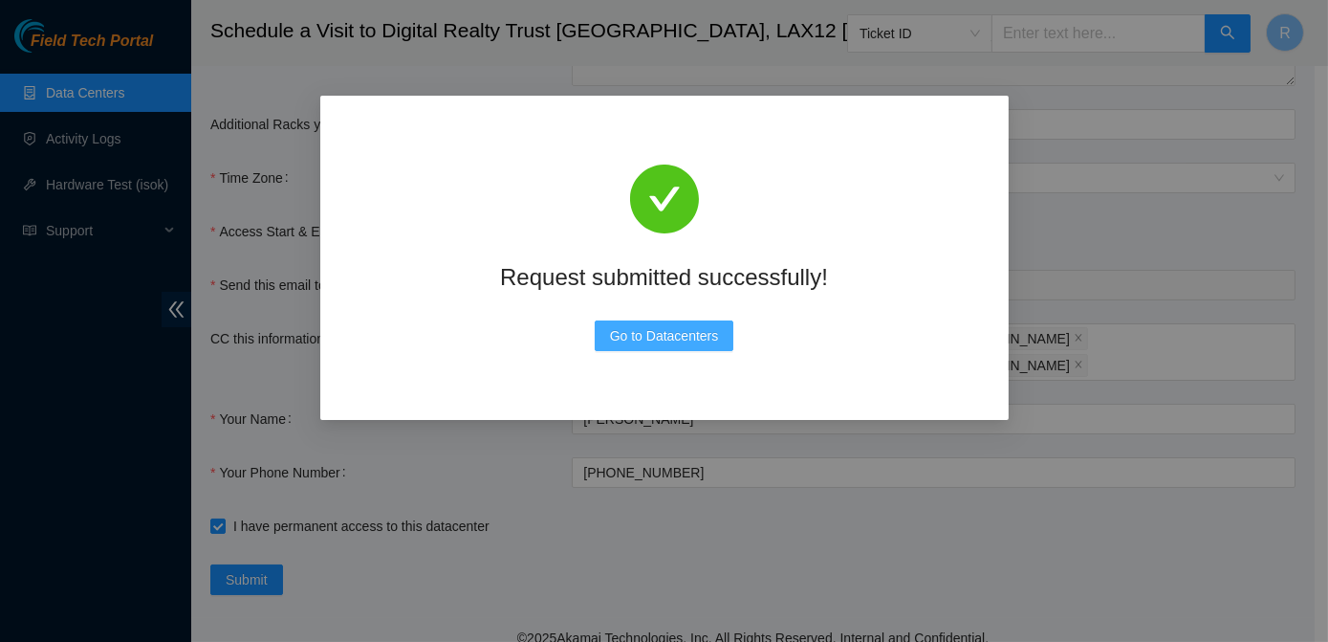
click at [674, 338] on span "Go to Datacenters" at bounding box center [664, 335] width 109 height 21
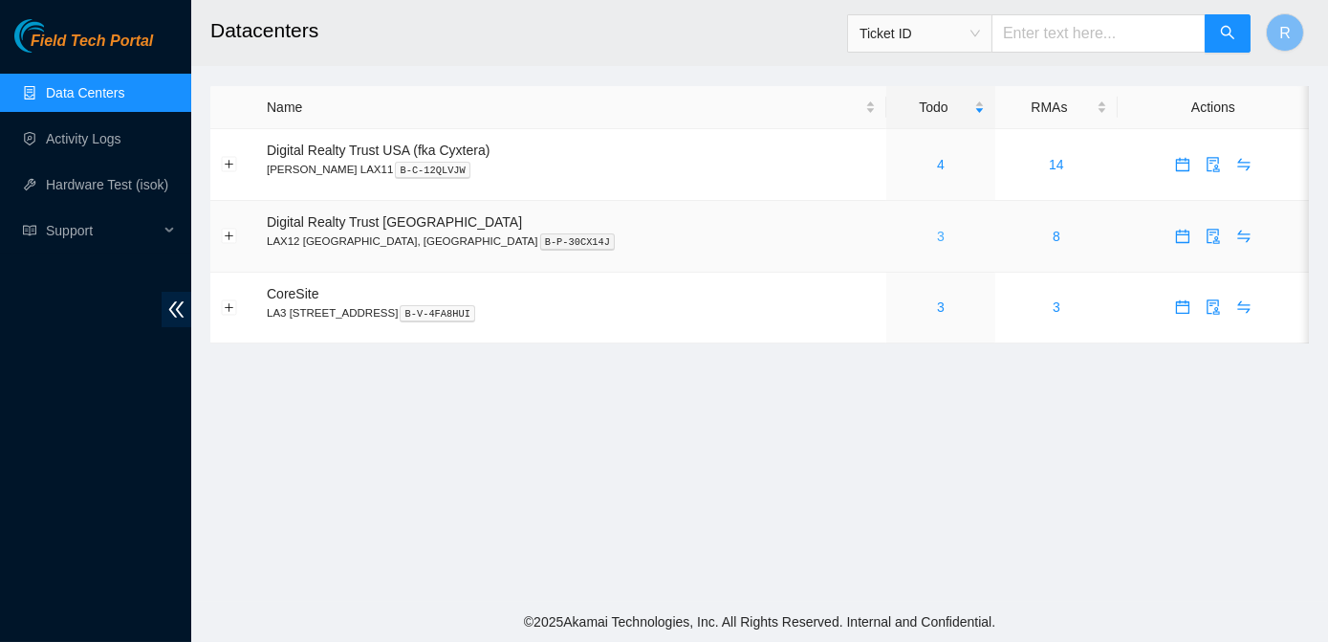
click at [937, 240] on link "3" at bounding box center [941, 236] width 8 height 15
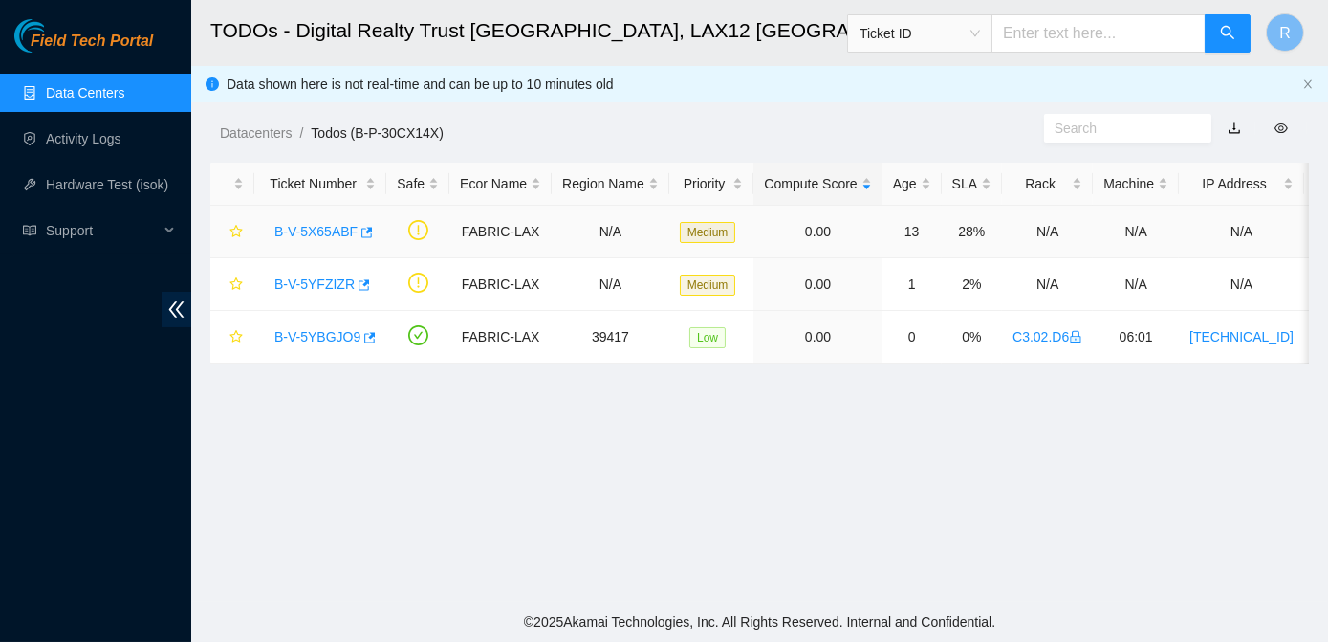
click at [316, 230] on link "B-V-5X65ABF" at bounding box center [315, 231] width 83 height 15
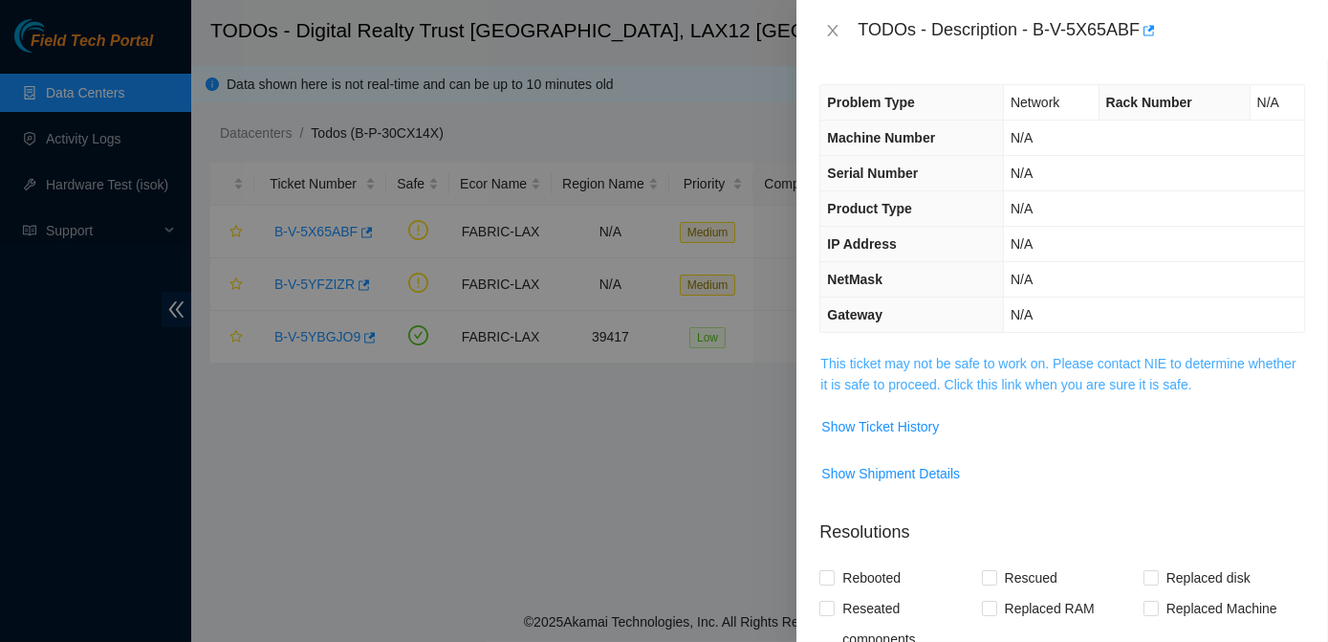
click at [933, 381] on link "This ticket may not be safe to work on. Please contact NIE to determine whether…" at bounding box center [1057, 374] width 475 height 36
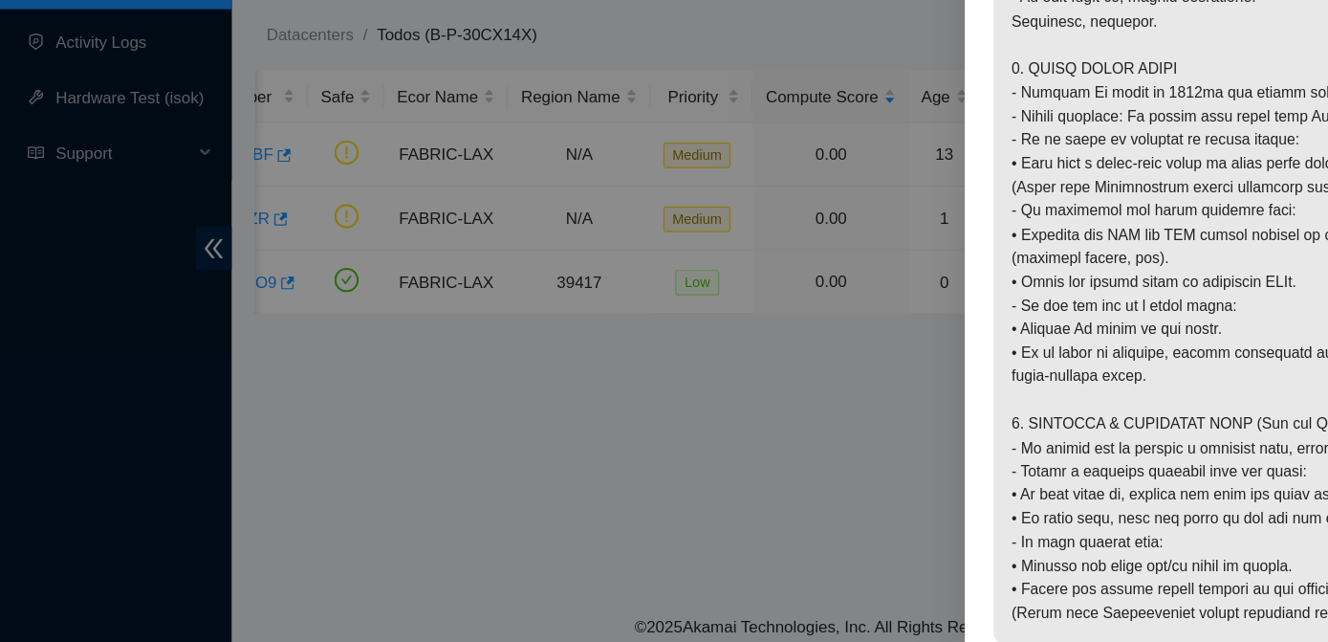
click at [172, 312] on div at bounding box center [664, 321] width 1328 height 642
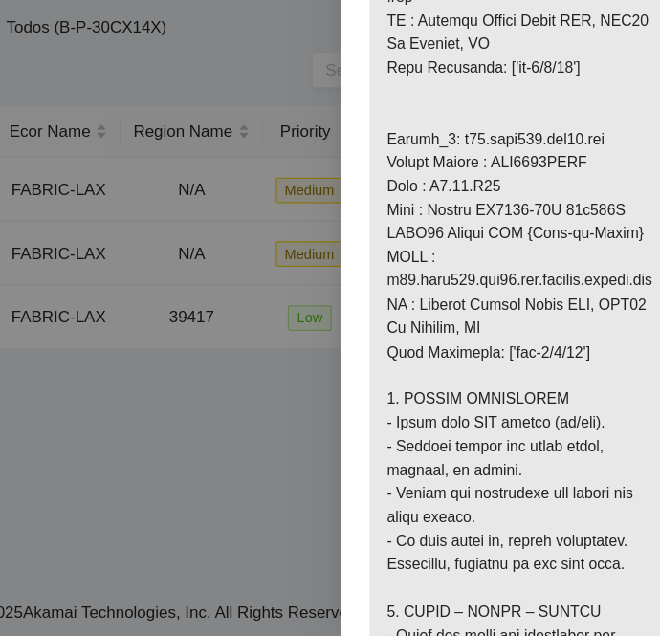
scroll to position [1907, 0]
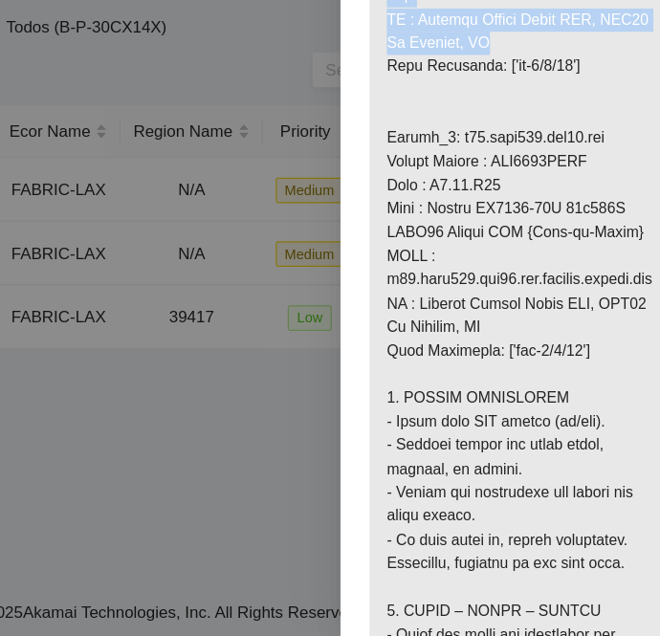
drag, startPoint x: 519, startPoint y: 295, endPoint x: 436, endPoint y: 186, distance: 137.1
click at [436, 186] on p at bounding box center [549, 88] width 258 height 3172
drag, startPoint x: 436, startPoint y: 186, endPoint x: 534, endPoint y: 307, distance: 155.0
click at [534, 307] on p at bounding box center [549, 88] width 258 height 3172
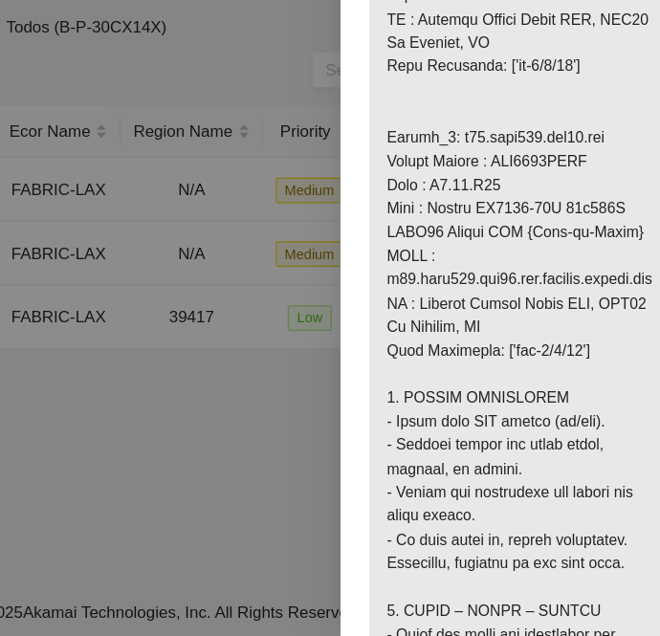
click at [553, 332] on p at bounding box center [549, 88] width 258 height 3172
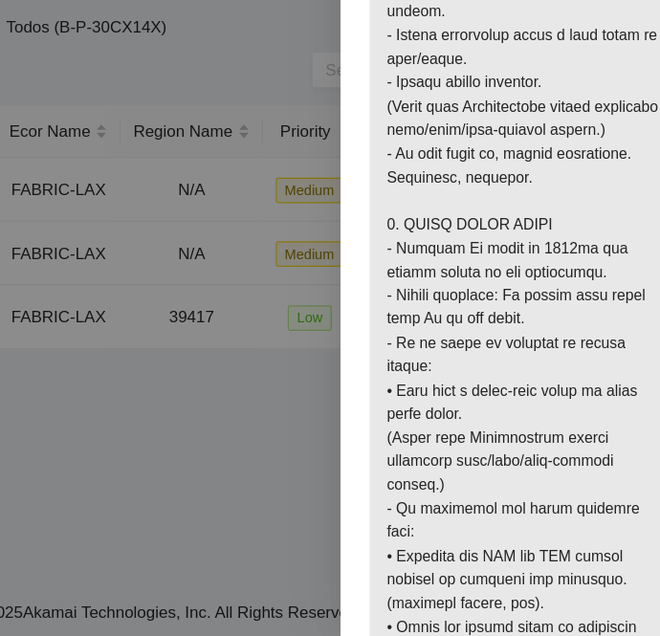
scroll to position [2441, 0]
